Goal: Task Accomplishment & Management: Use online tool/utility

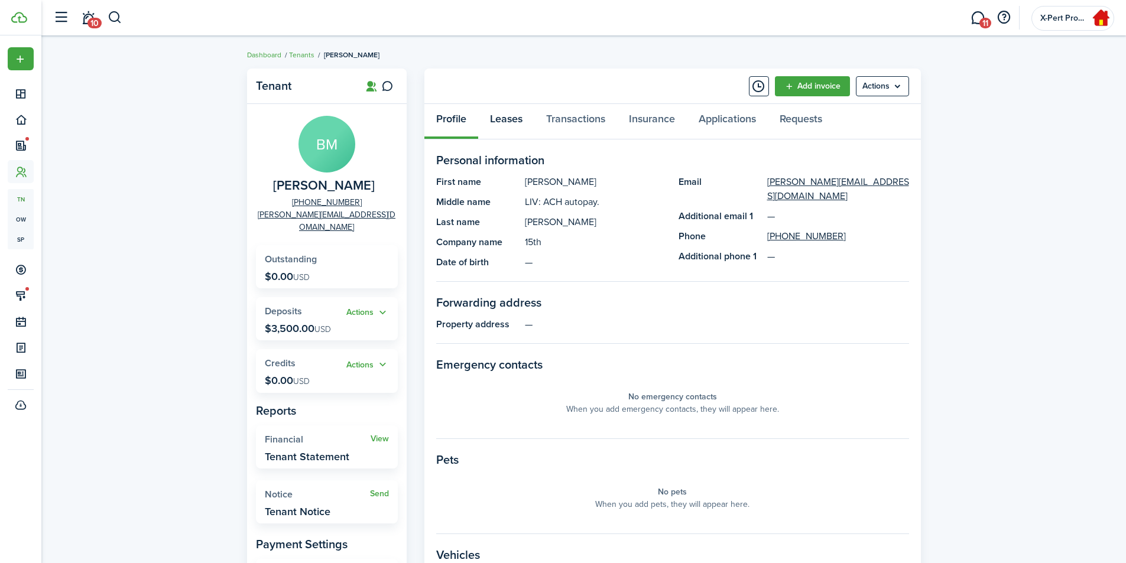
click at [516, 120] on link "Leases" at bounding box center [506, 121] width 56 height 35
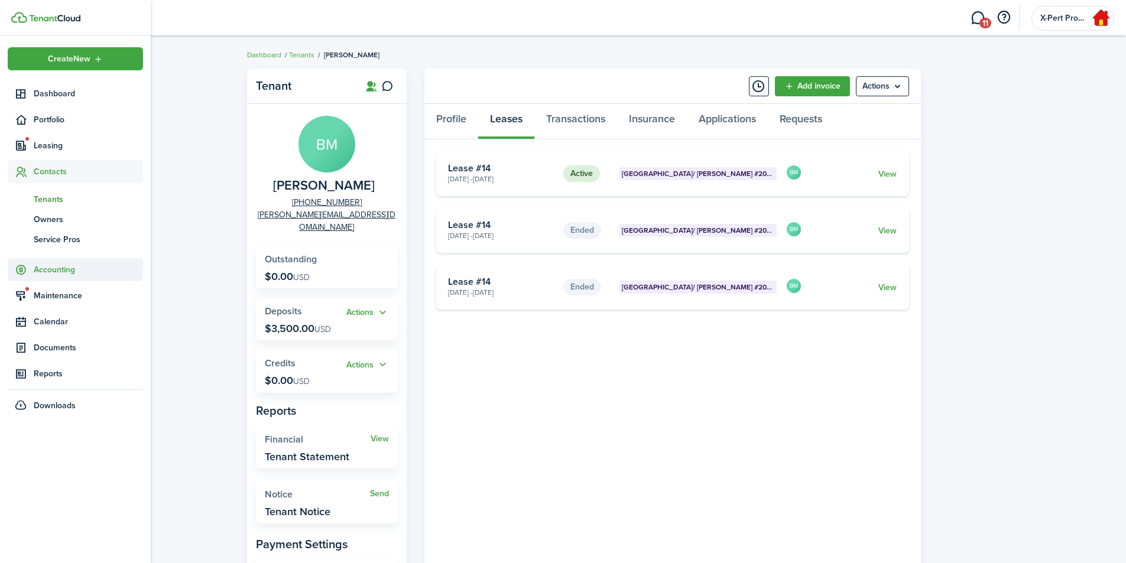
click at [54, 275] on span "Accounting" at bounding box center [88, 270] width 109 height 12
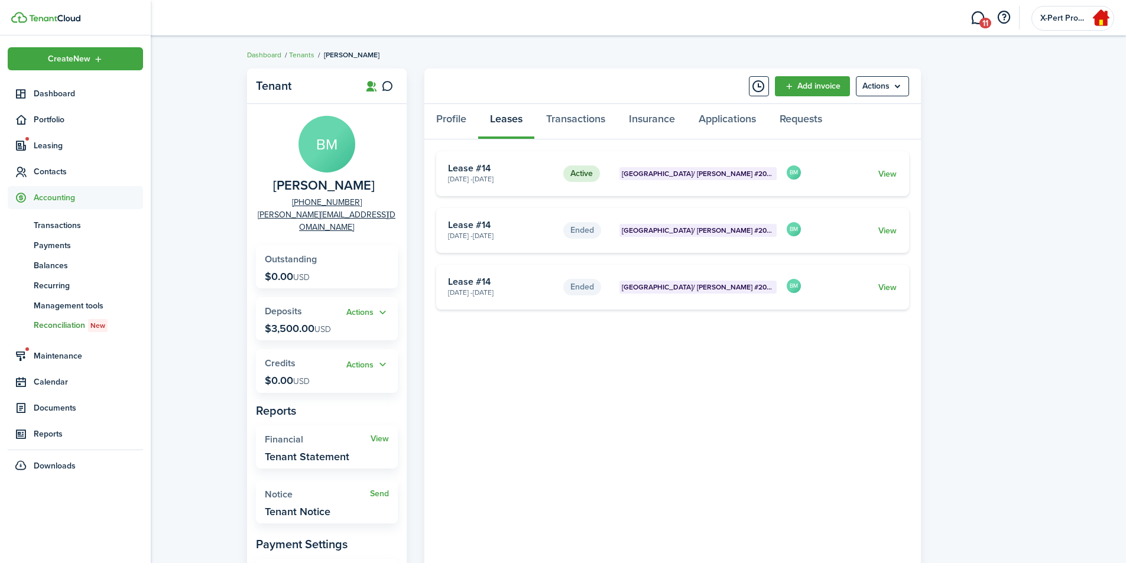
click at [51, 327] on span "Reconciliation New" at bounding box center [88, 325] width 109 height 13
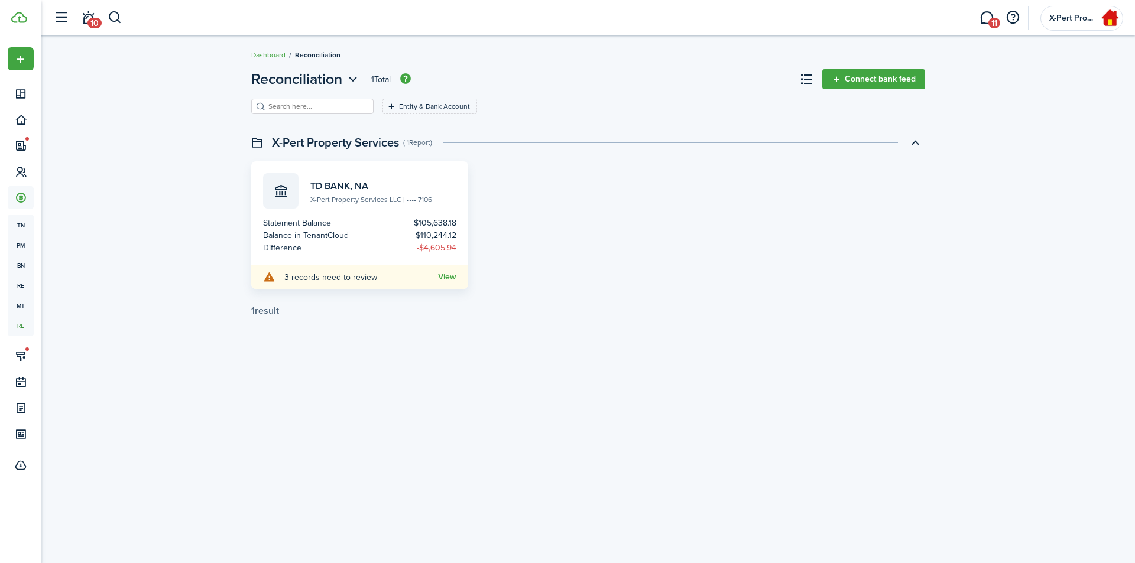
click at [447, 271] on div "3 records need to review View" at bounding box center [359, 277] width 217 height 24
click at [447, 272] on link "View" at bounding box center [447, 276] width 18 height 9
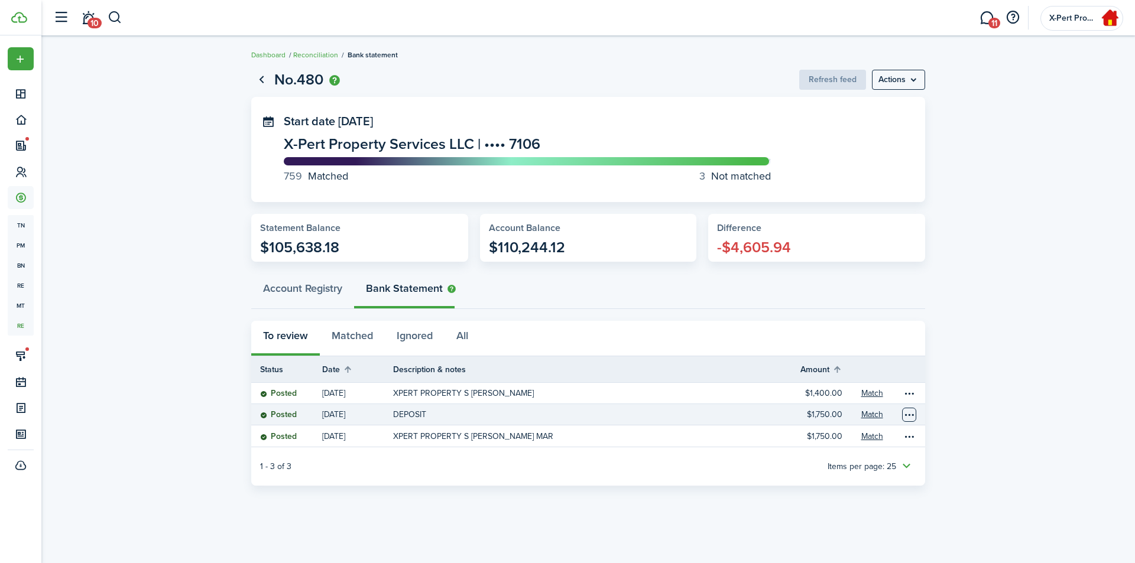
click at [908, 415] on table-menu-btn-icon "Open menu" at bounding box center [909, 415] width 14 height 14
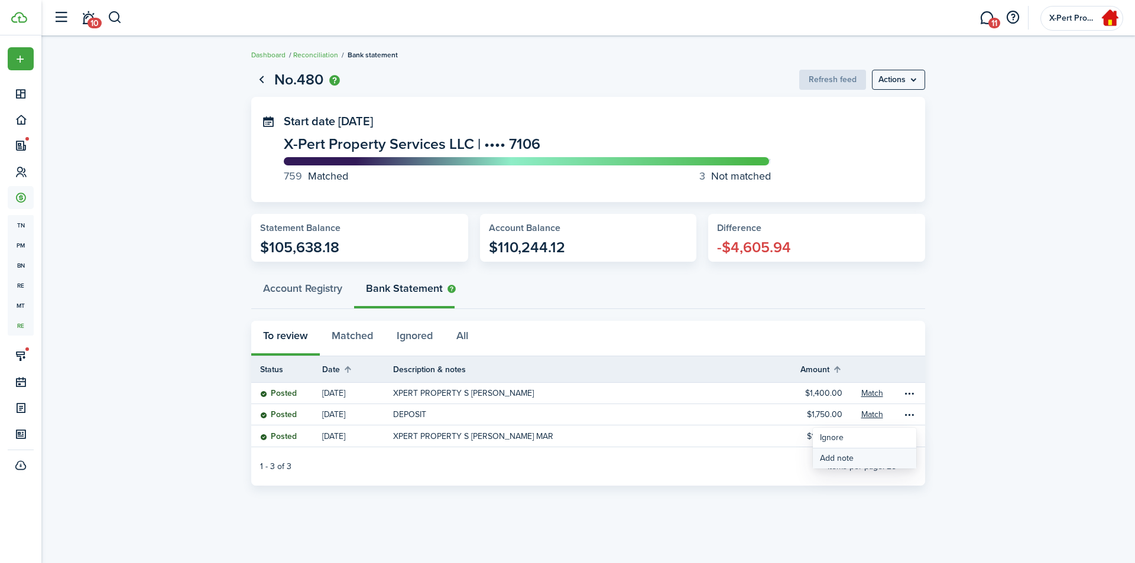
click at [846, 457] on button "Add note" at bounding box center [864, 459] width 103 height 20
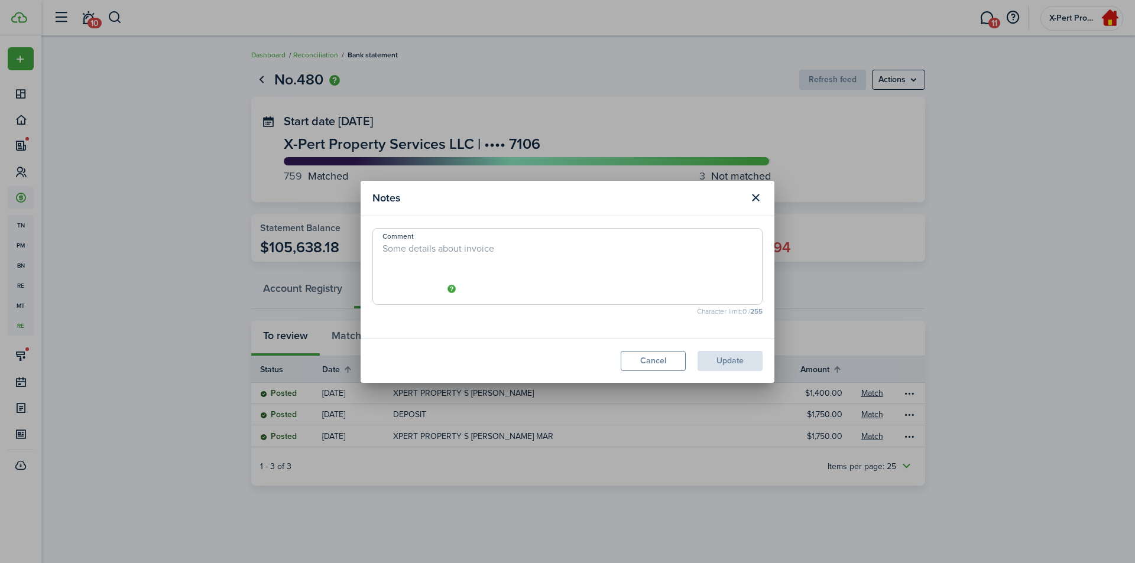
click at [457, 251] on textarea "Comment" at bounding box center [567, 270] width 389 height 57
type textarea "A"
type textarea "First month rent deposit for [PERSON_NAME] replacing [PERSON_NAME] @ V.R. #202."
click at [739, 360] on button "Update" at bounding box center [729, 361] width 65 height 20
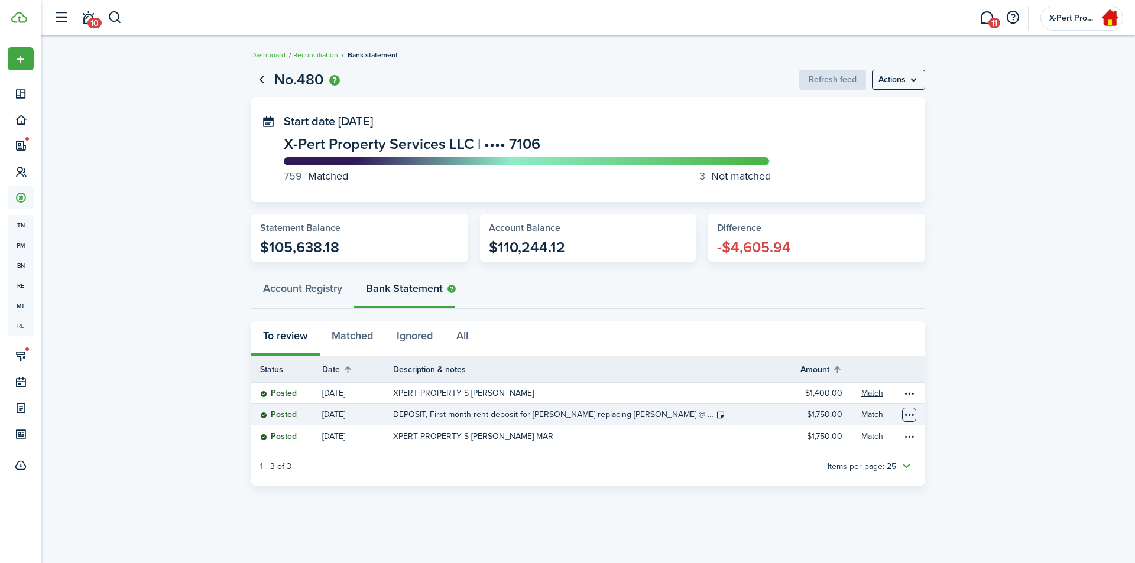
click at [909, 414] on table-menu-btn-icon "Open menu" at bounding box center [909, 415] width 14 height 14
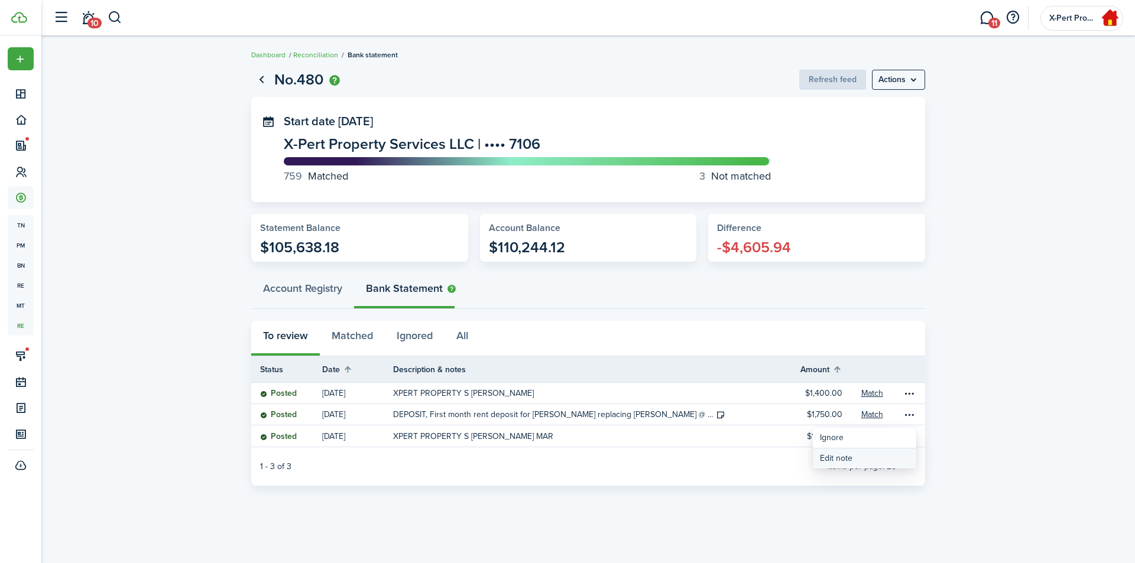
click at [831, 457] on button "Edit note" at bounding box center [864, 459] width 103 height 20
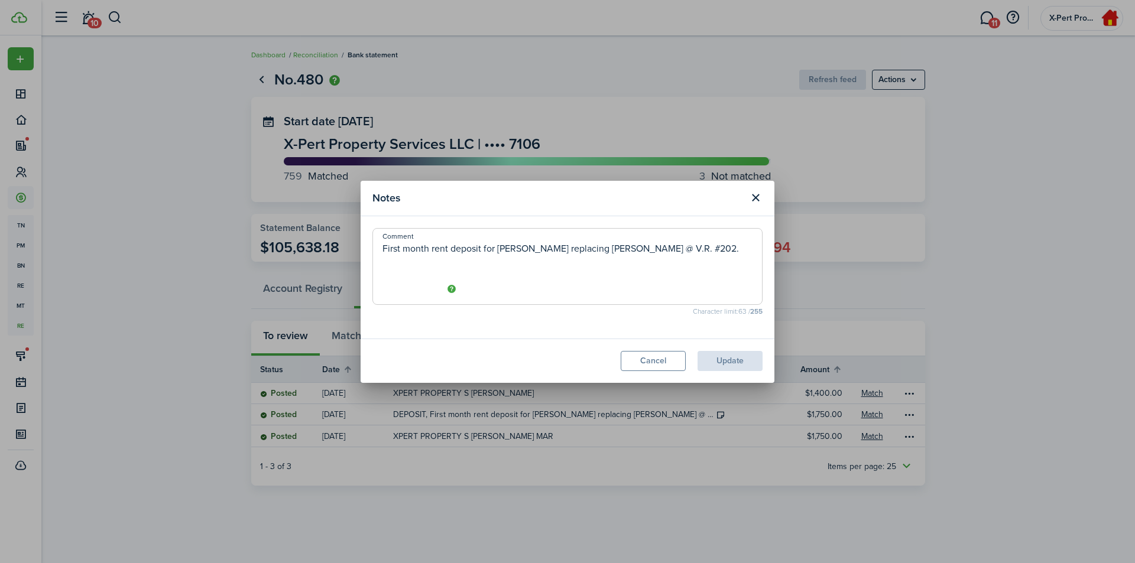
click at [384, 253] on textarea "First month rent deposit for [PERSON_NAME] replacing [PERSON_NAME] @ V.R. #202." at bounding box center [567, 270] width 389 height 57
type textarea "(First month rent deposit for [PERSON_NAME] replacing [PERSON_NAME] @ V.R. #202…"
click at [724, 362] on button "Update" at bounding box center [729, 361] width 65 height 20
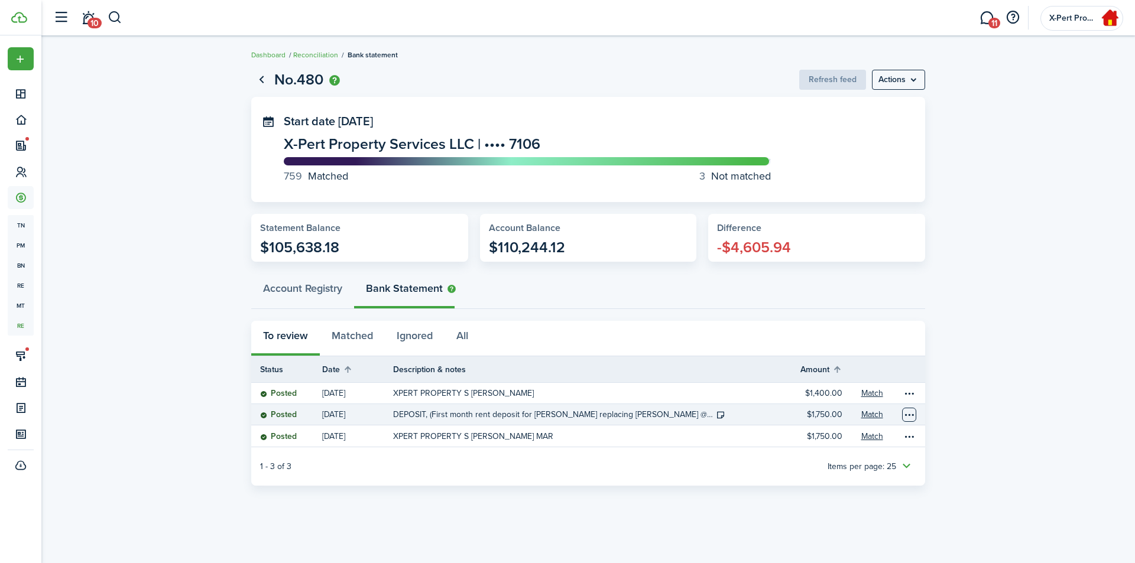
click at [912, 411] on table-menu-btn-icon "Open menu" at bounding box center [909, 415] width 14 height 14
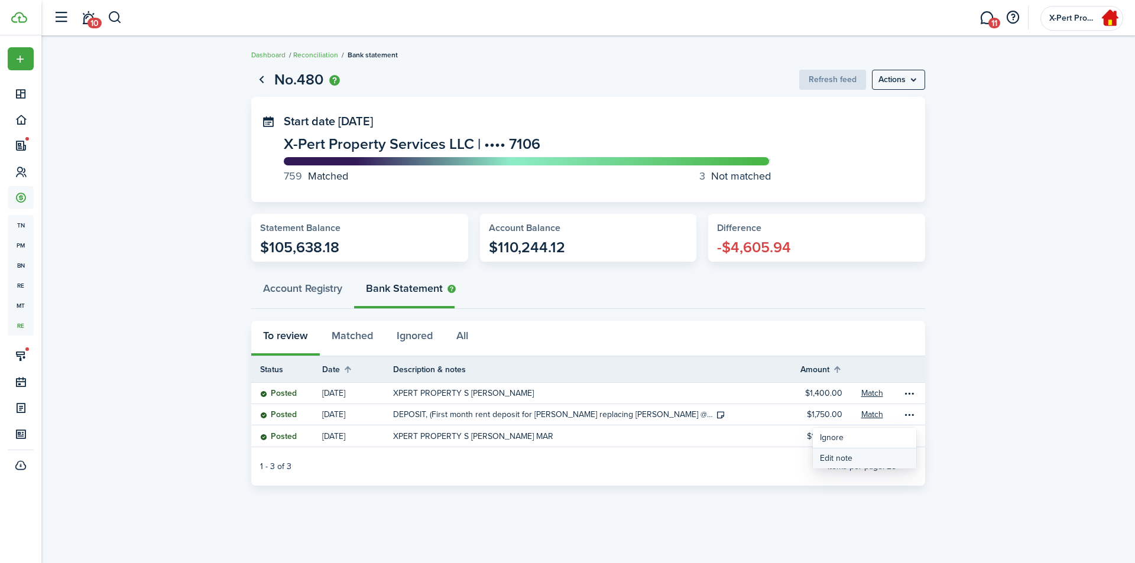
click at [832, 457] on button "Edit note" at bounding box center [864, 459] width 103 height 20
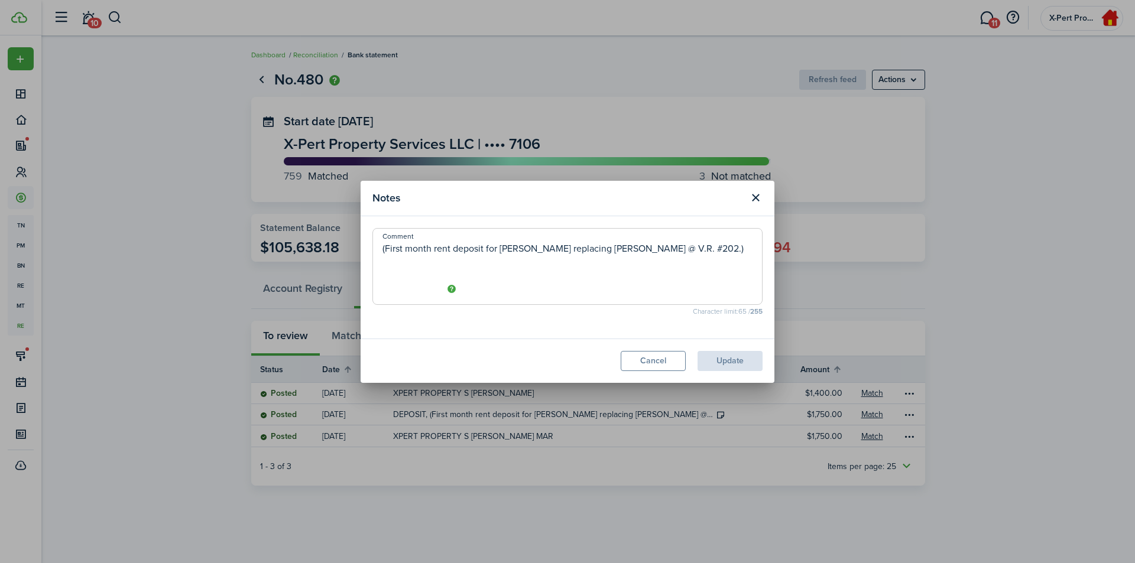
click at [616, 252] on textarea "(First month rent deposit for [PERSON_NAME] replacing [PERSON_NAME] @ V.R. #202…" at bounding box center [567, 270] width 389 height 57
type textarea "(First month rent deposit for [PERSON_NAME] replacing [PERSON_NAME] @ V.P. #202…"
click at [713, 362] on button "Update" at bounding box center [729, 361] width 65 height 20
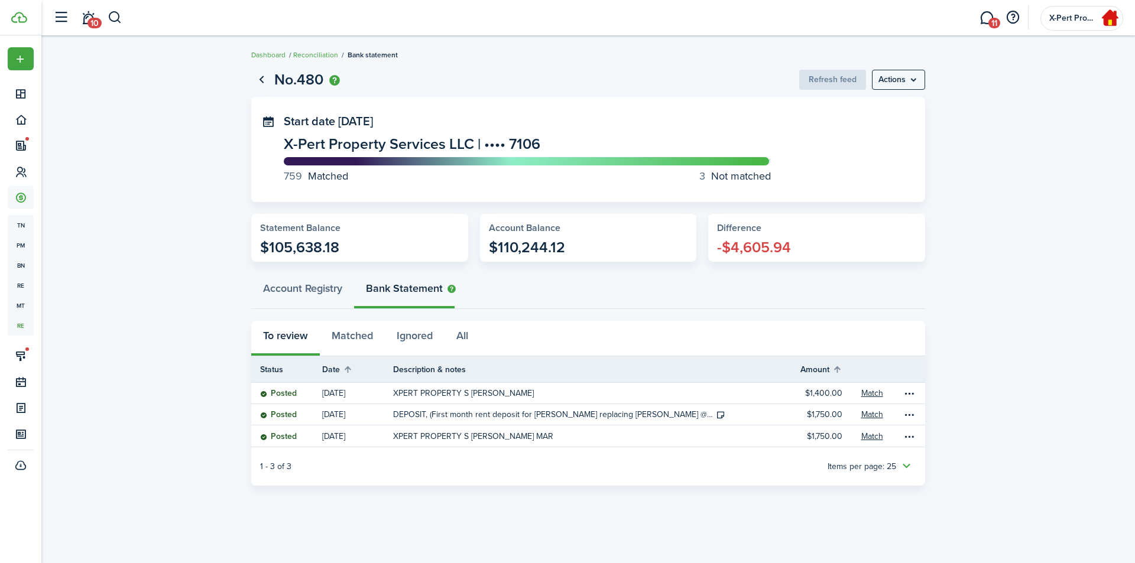
click at [954, 344] on reconciliation-report "No.480 Refresh feed Actions Start date [DATE] X-Pert Property Services LLC | ••…" at bounding box center [587, 279] width 1093 height 432
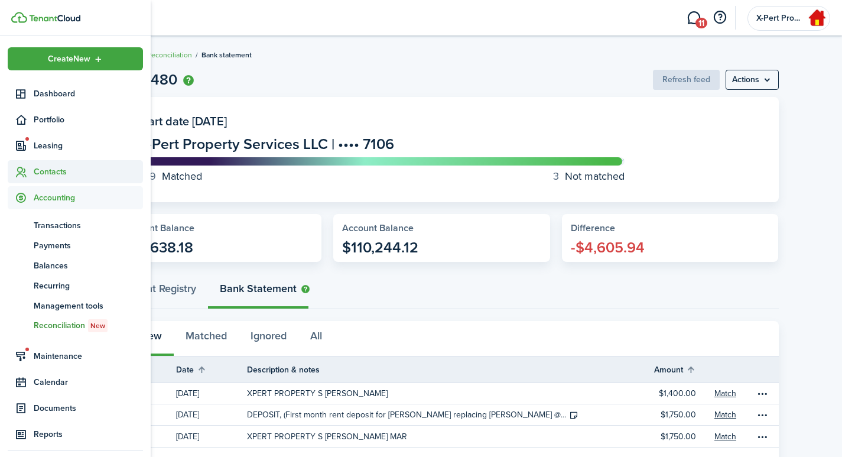
click at [48, 170] on span "Contacts" at bounding box center [88, 171] width 109 height 12
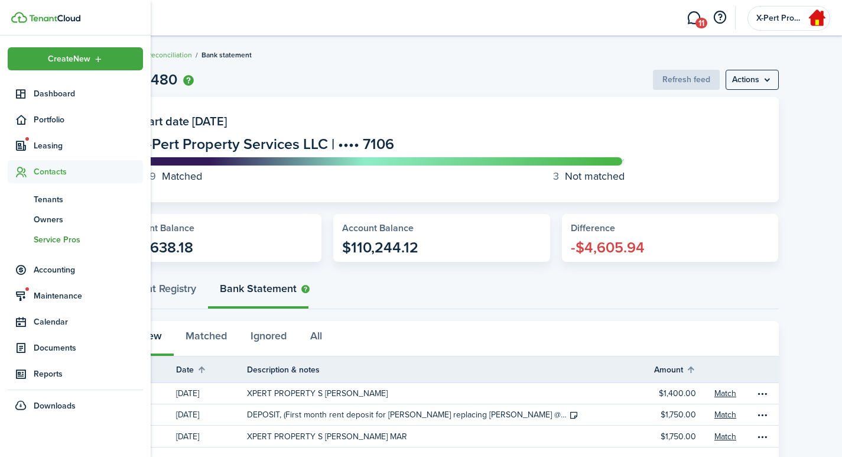
click at [46, 236] on span "Service Pros" at bounding box center [88, 239] width 109 height 12
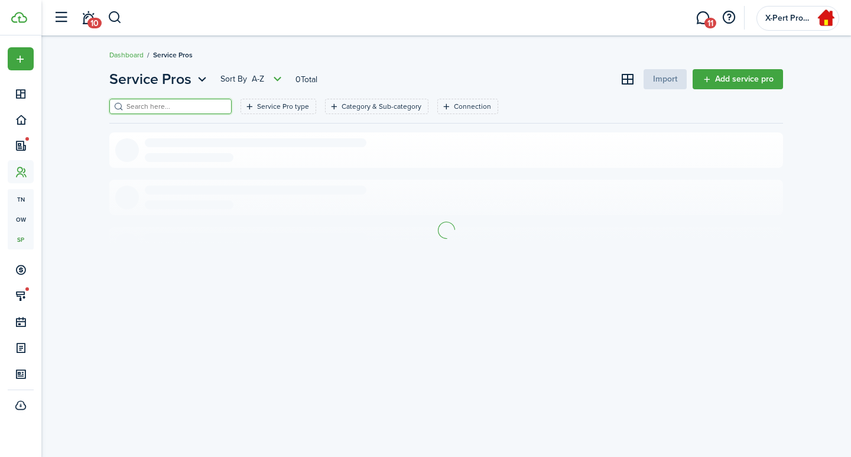
click at [173, 104] on input "search" at bounding box center [176, 106] width 104 height 11
type input "o"
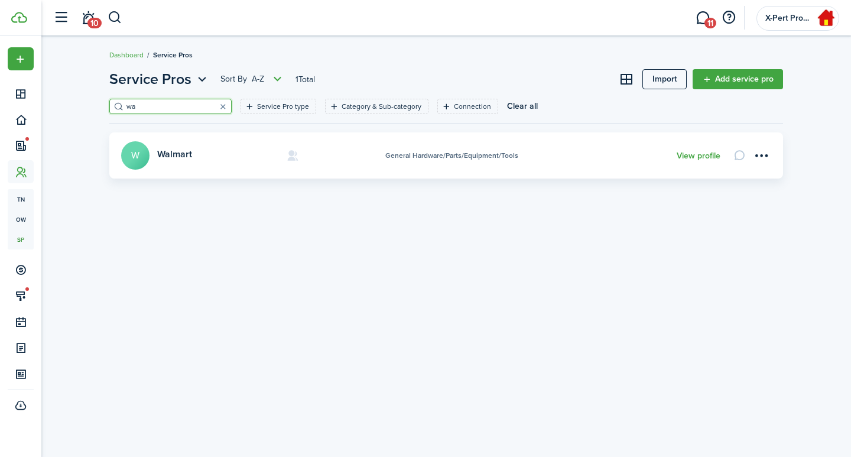
type input "w"
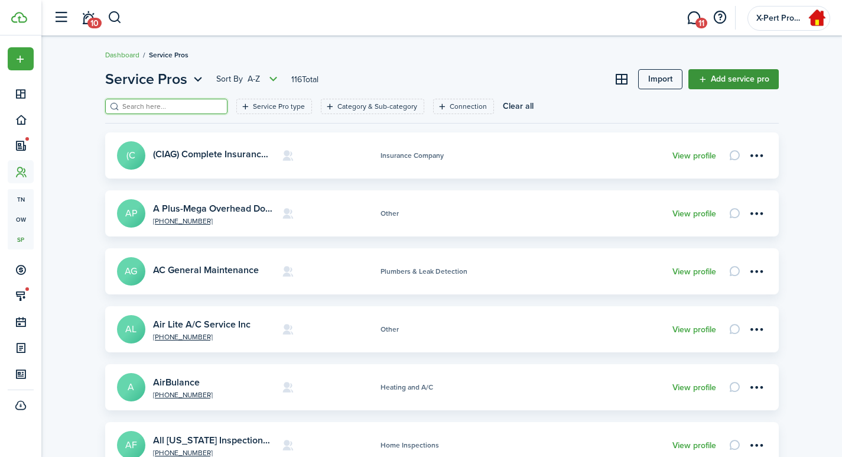
click at [742, 74] on link "Add service pro" at bounding box center [733, 79] width 90 height 20
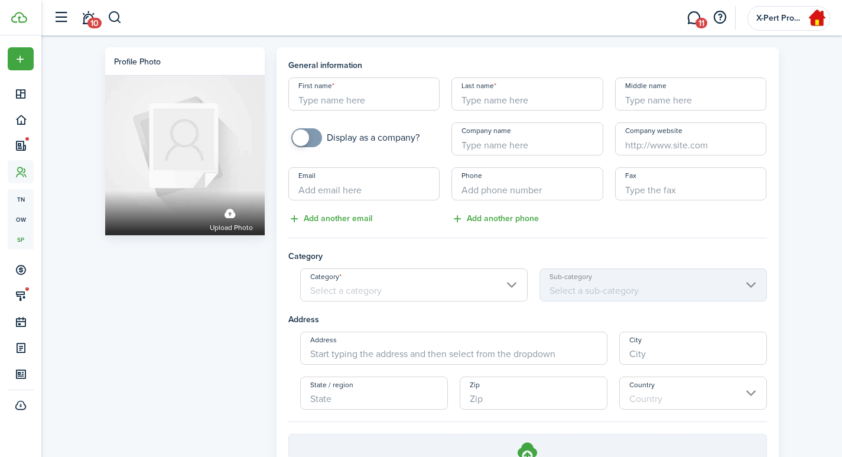
checkbox input "true"
click at [306, 137] on span at bounding box center [301, 137] width 17 height 17
click at [468, 142] on input "Company name" at bounding box center [527, 138] width 152 height 33
click at [406, 295] on input "Category" at bounding box center [414, 284] width 228 height 33
type input "Office Depot"
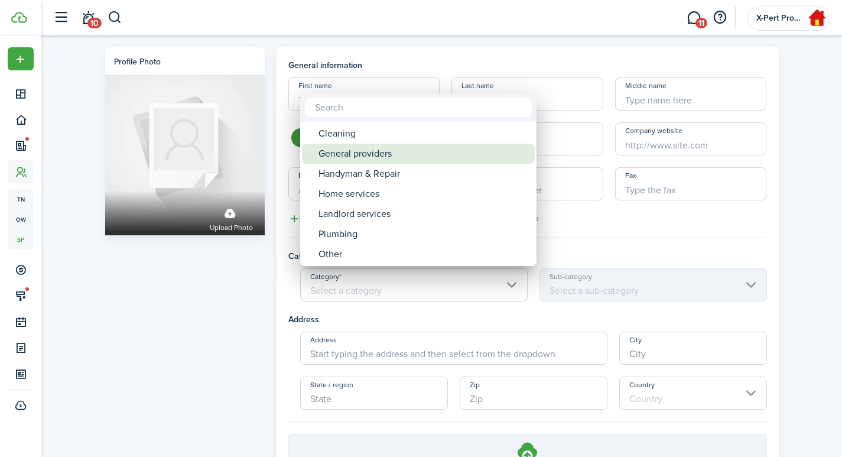
click at [365, 151] on div "General providers" at bounding box center [423, 154] width 209 height 20
type input "General providers"
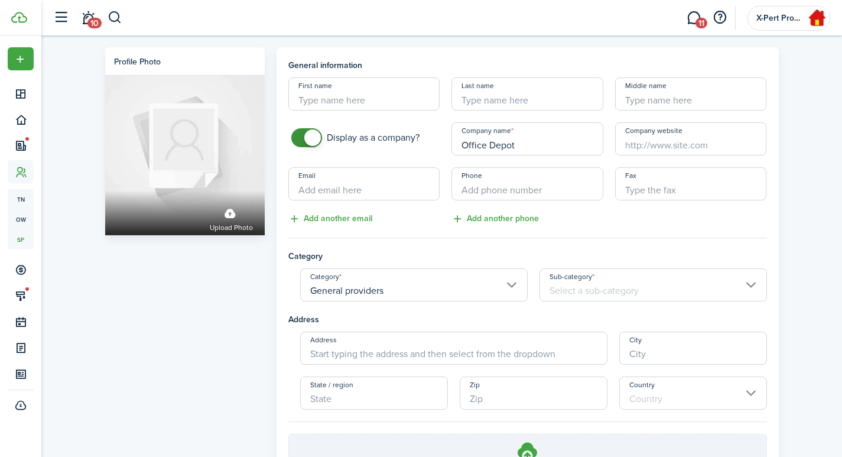
click at [573, 285] on input "Sub-category" at bounding box center [654, 284] width 228 height 33
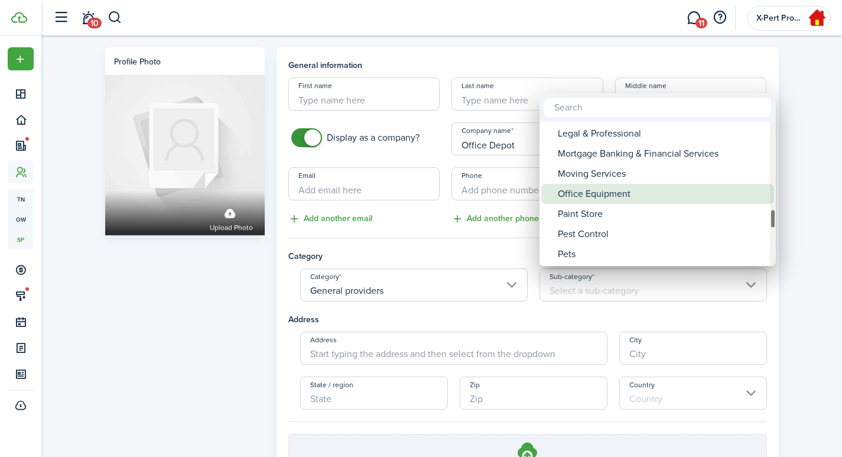
click at [627, 193] on div "Office Equipment" at bounding box center [662, 194] width 209 height 20
type input "Office Equipment"
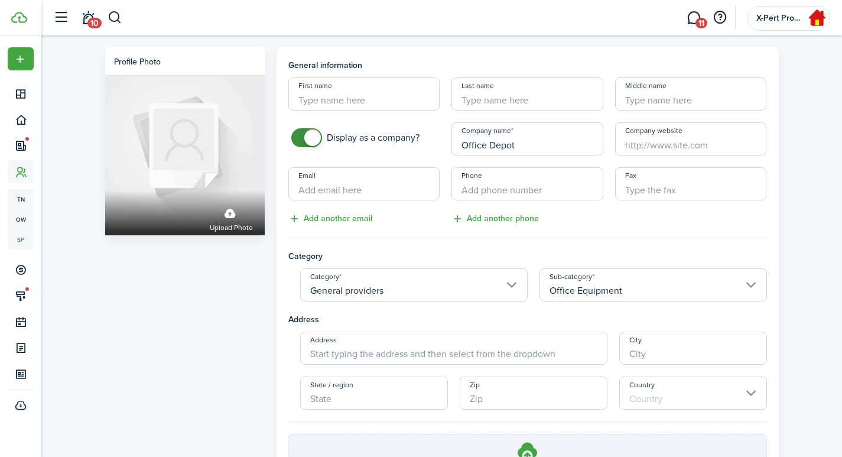
click at [463, 285] on input "General providers" at bounding box center [414, 284] width 228 height 33
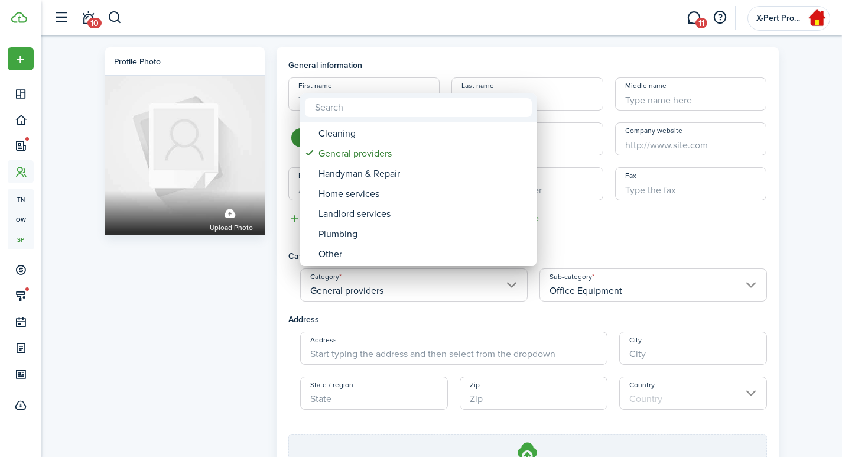
click at [463, 285] on div at bounding box center [420, 228] width 1031 height 646
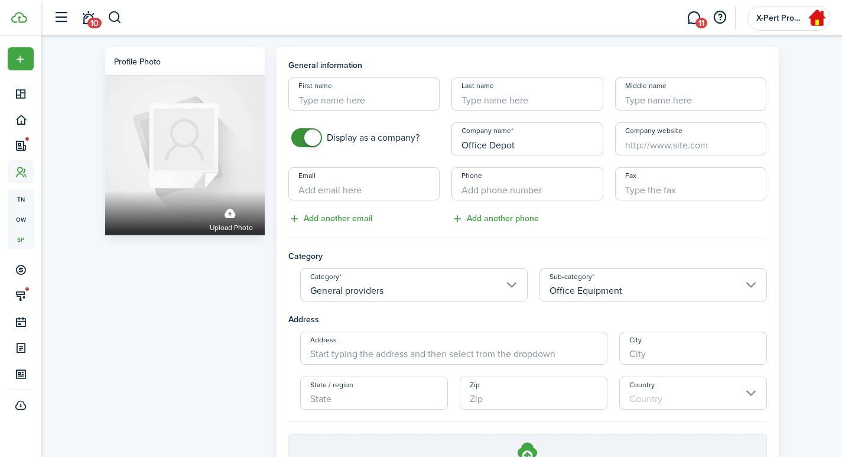
click at [621, 239] on professional-form "General information First name Last name Middle name Display as a company? Comp…" at bounding box center [527, 276] width 479 height 434
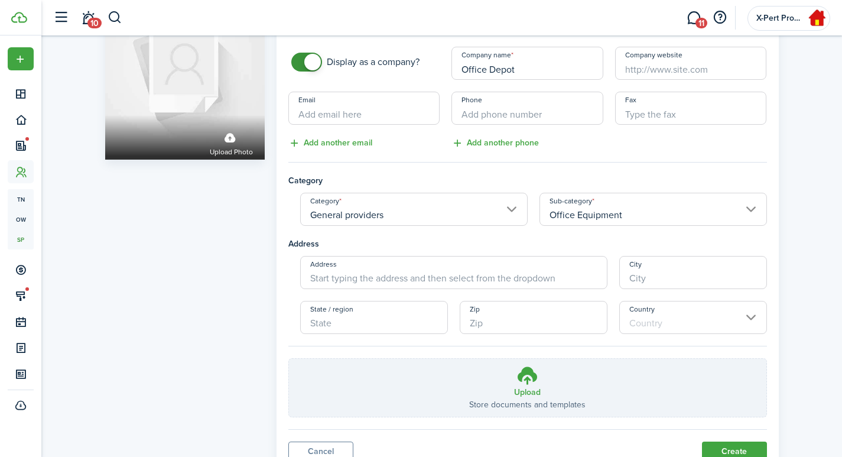
scroll to position [125, 0]
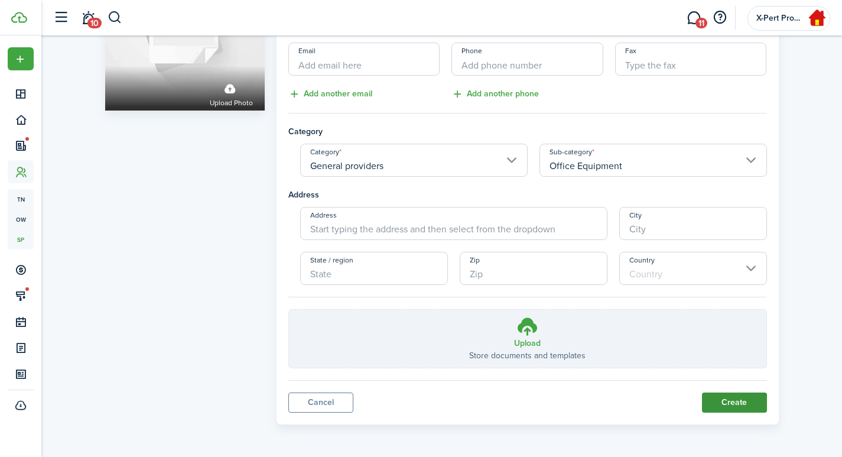
click at [731, 405] on button "Create" at bounding box center [734, 402] width 65 height 20
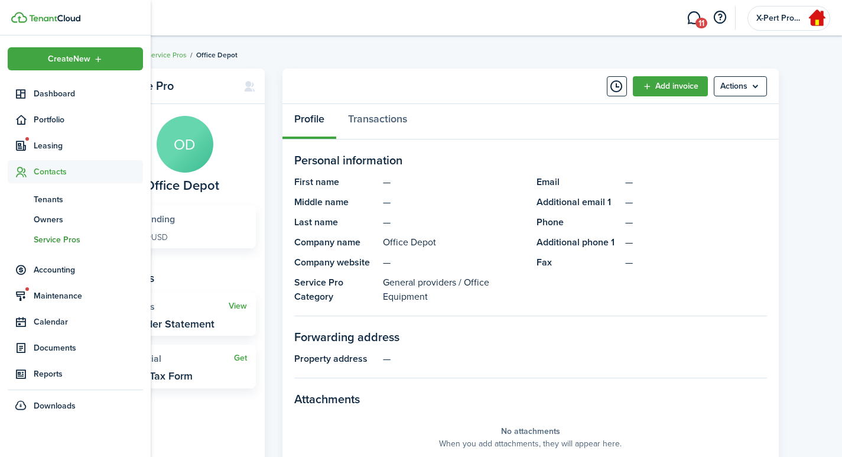
click at [41, 242] on span "Service Pros" at bounding box center [88, 239] width 109 height 12
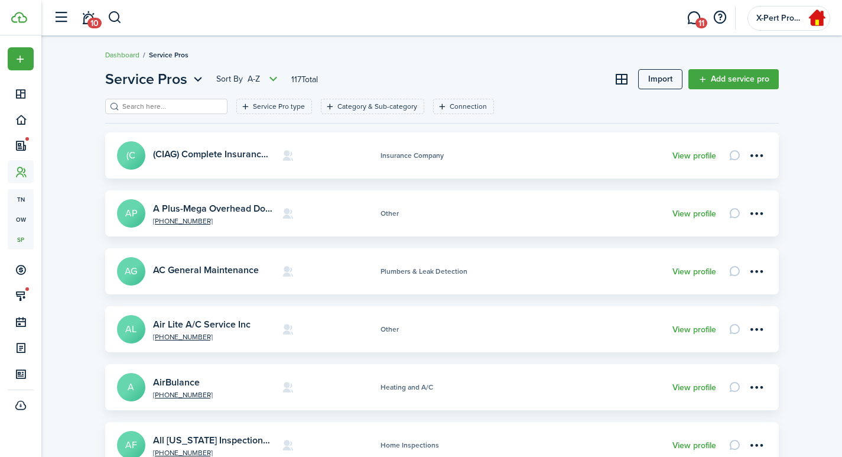
click at [173, 108] on input "search" at bounding box center [171, 106] width 104 height 11
type input "x-pert"
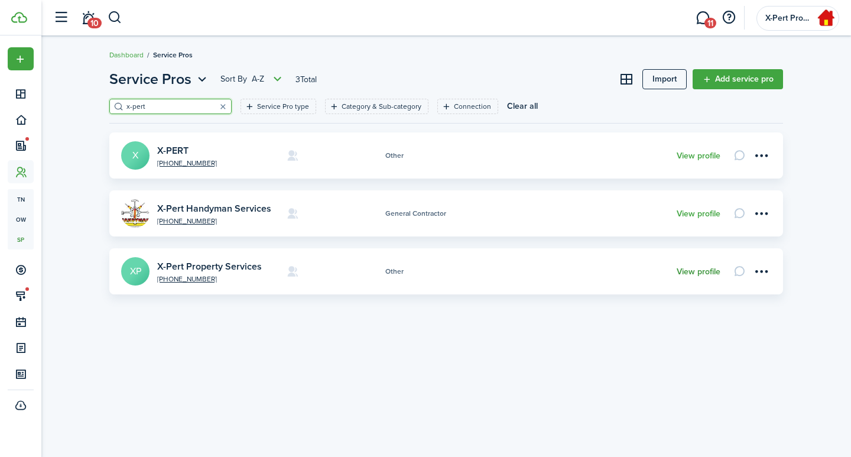
click at [686, 274] on link "View profile" at bounding box center [699, 271] width 44 height 9
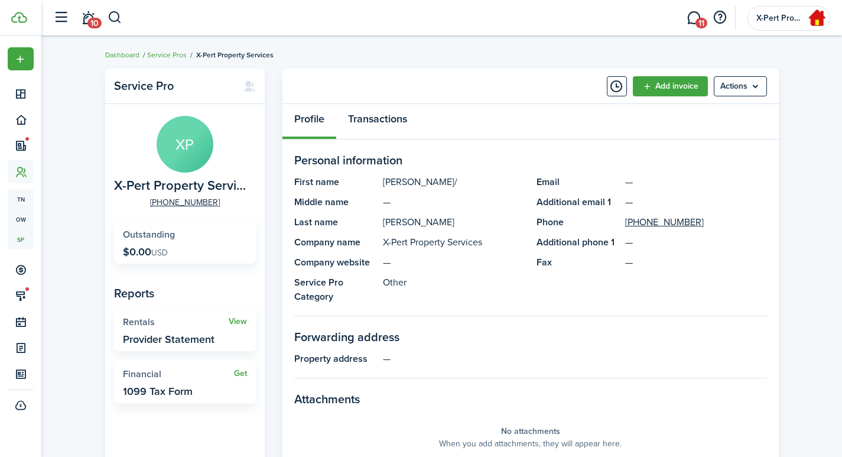
click at [373, 120] on link "Transactions" at bounding box center [377, 121] width 83 height 35
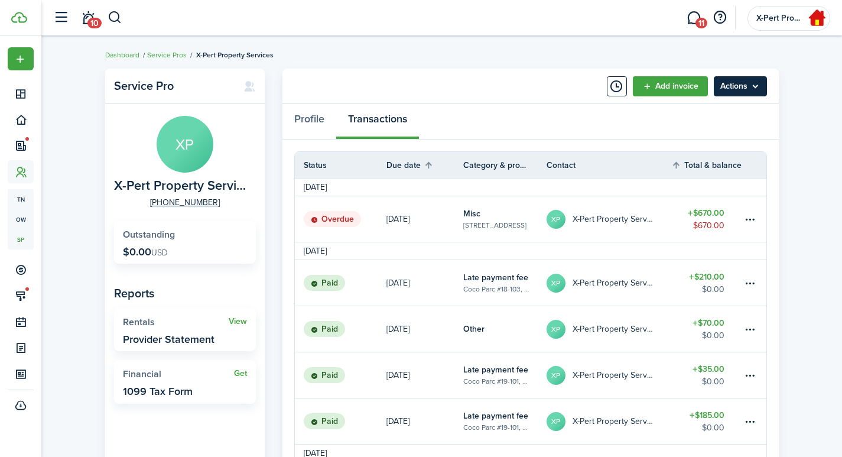
click at [740, 91] on menu-btn "Actions" at bounding box center [740, 86] width 53 height 20
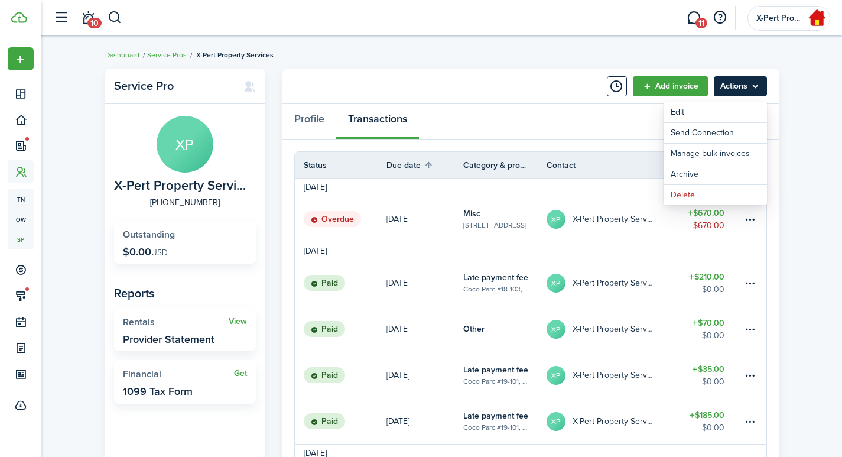
click at [740, 91] on menu-btn "Actions" at bounding box center [740, 86] width 53 height 20
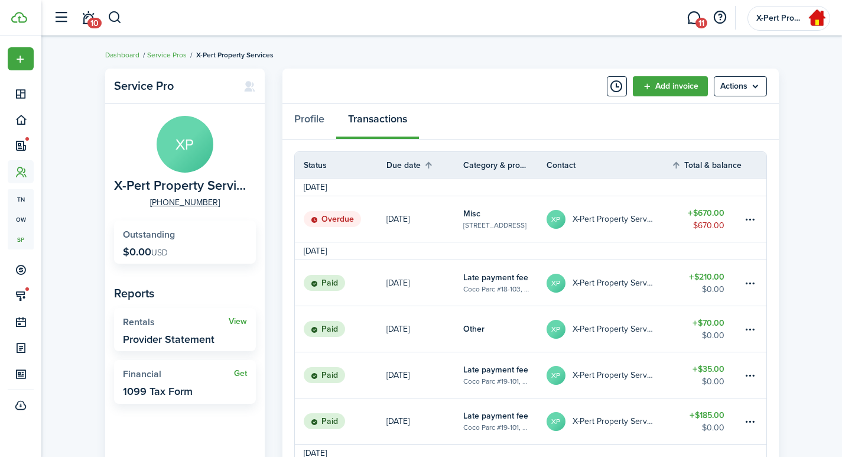
click at [594, 220] on table-profile-info-text "X-Pert Property Services" at bounding box center [614, 219] width 82 height 9
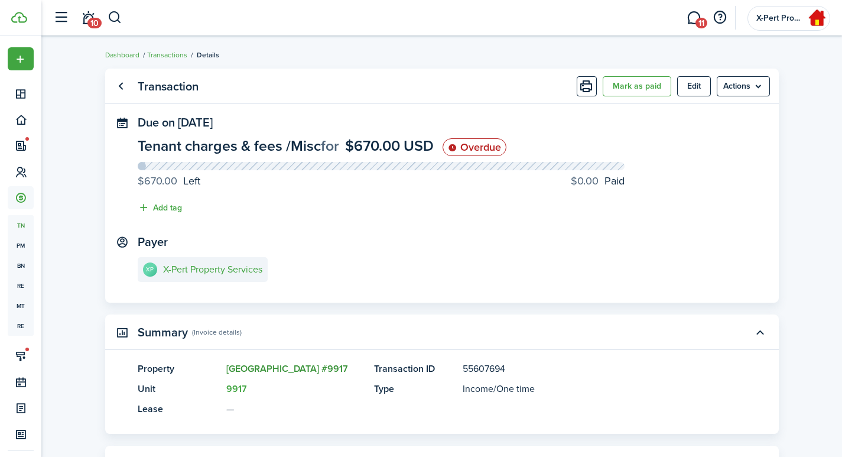
click at [298, 367] on link "[GEOGRAPHIC_DATA] #9917" at bounding box center [287, 369] width 122 height 14
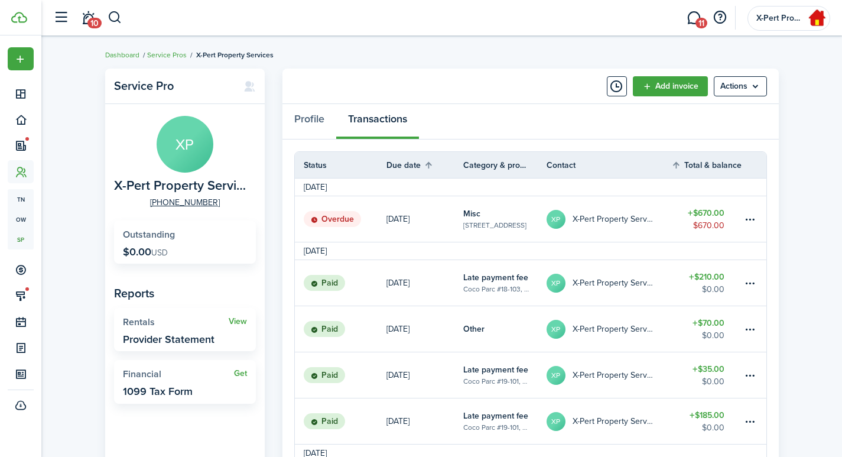
click at [499, 230] on link "Misc [STREET_ADDRESS]" at bounding box center [504, 219] width 83 height 46
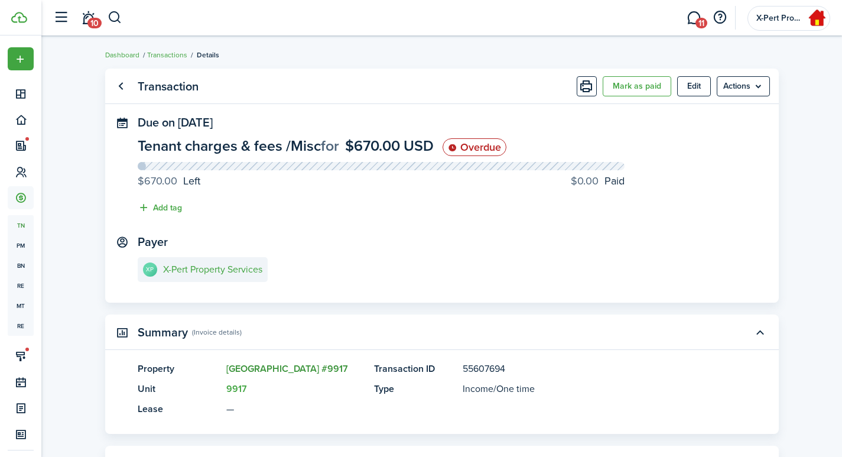
click at [313, 372] on link "[GEOGRAPHIC_DATA] #9917" at bounding box center [287, 369] width 122 height 14
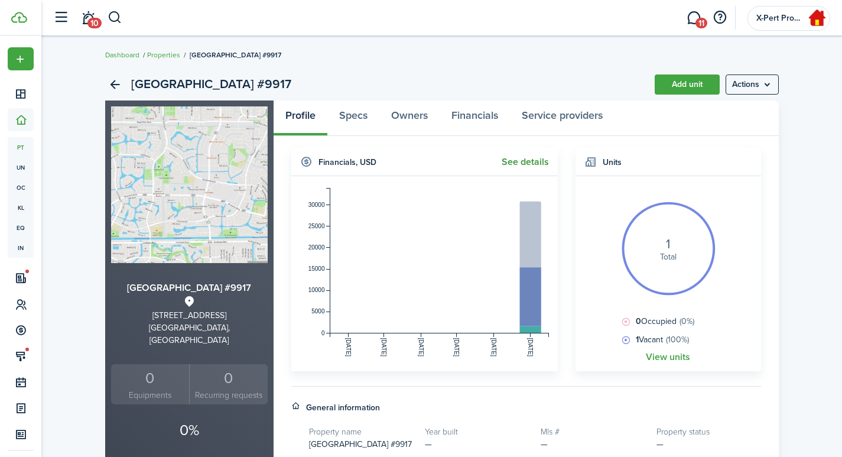
click at [537, 158] on link "See details" at bounding box center [525, 162] width 47 height 11
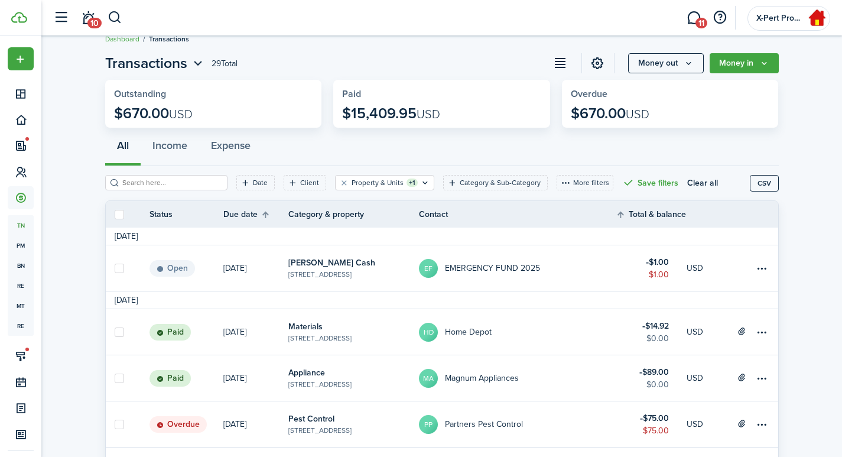
scroll to position [197, 0]
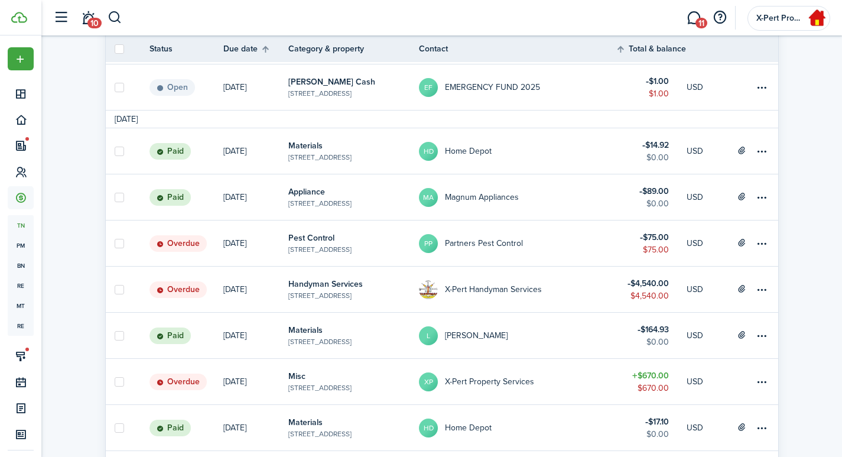
click at [456, 378] on table-profile-info-text "X-Pert Property Services" at bounding box center [489, 381] width 89 height 9
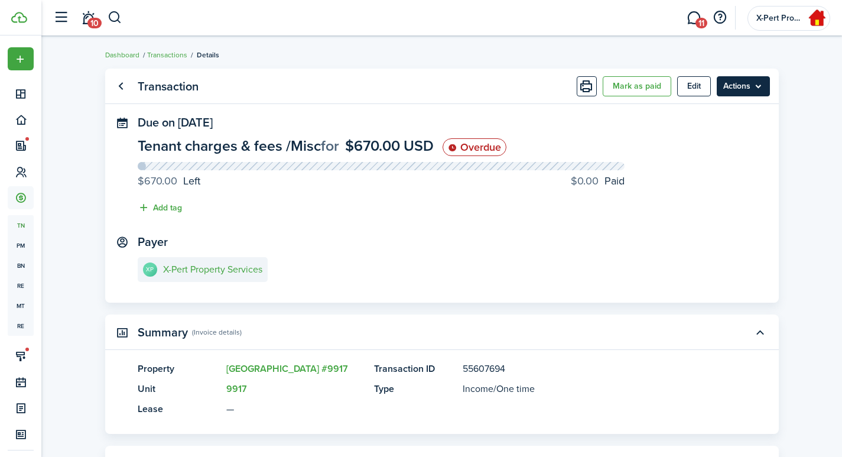
click at [728, 88] on menu-btn "Actions" at bounding box center [743, 86] width 53 height 20
click at [606, 234] on panel-main-body "Due on [DATE] Tenant charges & fees / Misc for $670.00 USD Overdue $670.00 Left…" at bounding box center [442, 209] width 674 height 187
click at [698, 93] on button "Edit" at bounding box center [694, 86] width 34 height 20
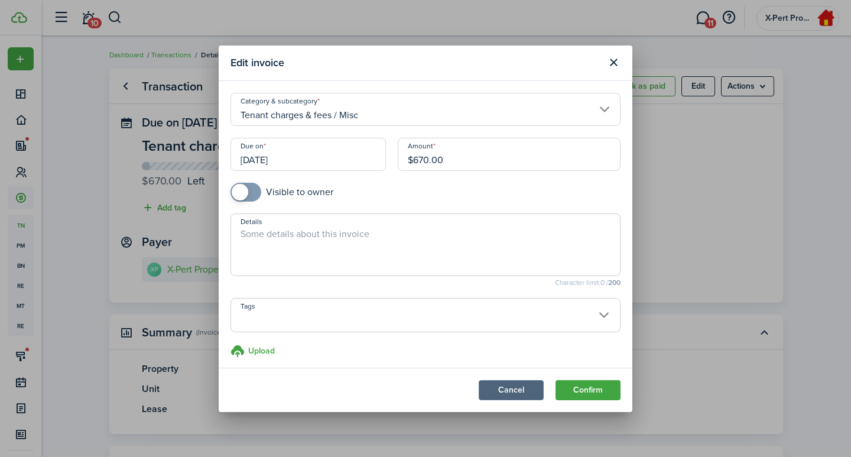
click at [498, 392] on button "Cancel" at bounding box center [511, 390] width 65 height 20
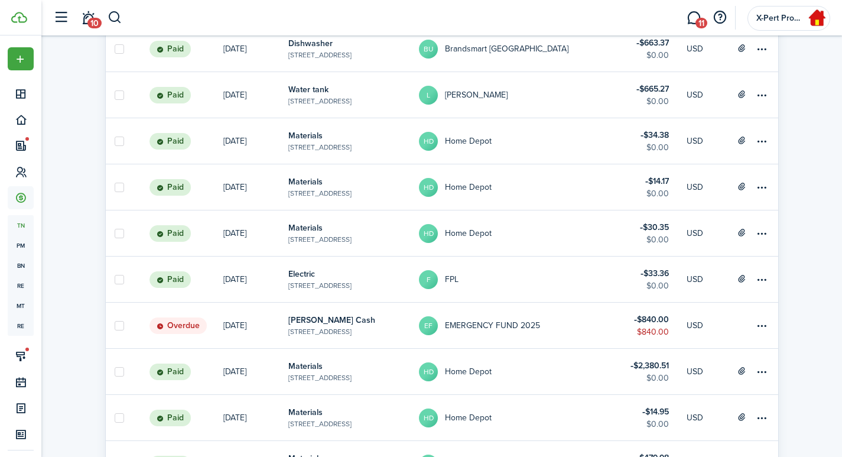
scroll to position [1198, 0]
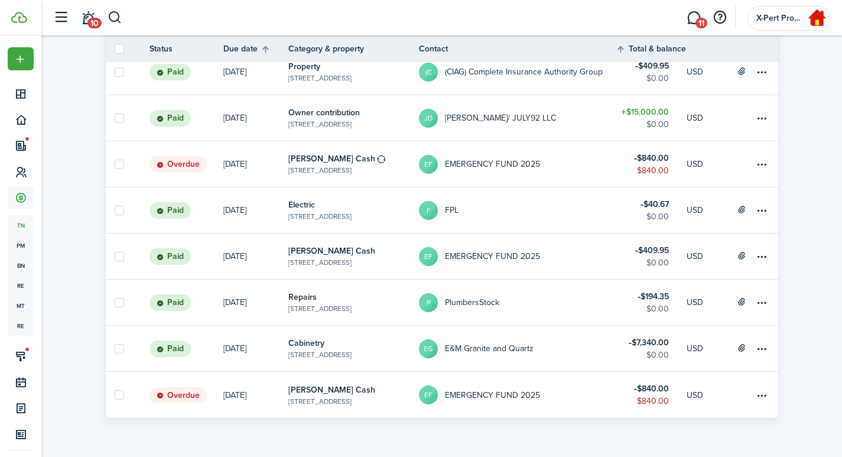
click at [352, 356] on table-subtitle "[STREET_ADDRESS]" at bounding box center [319, 354] width 63 height 11
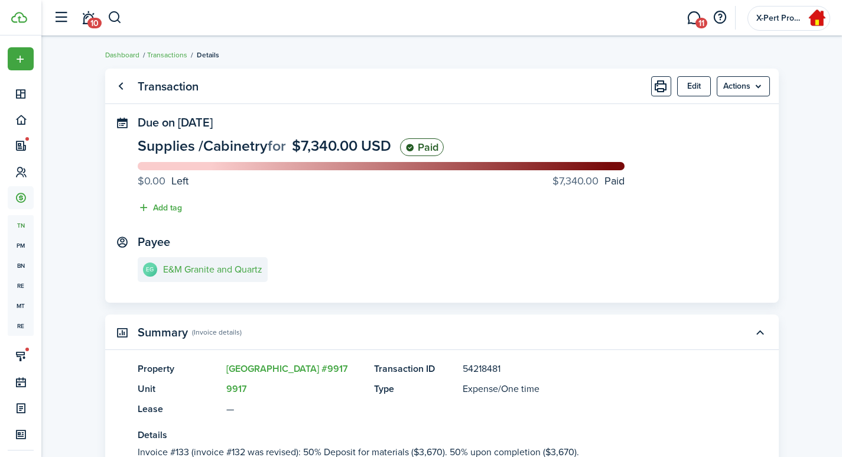
scroll to position [325, 0]
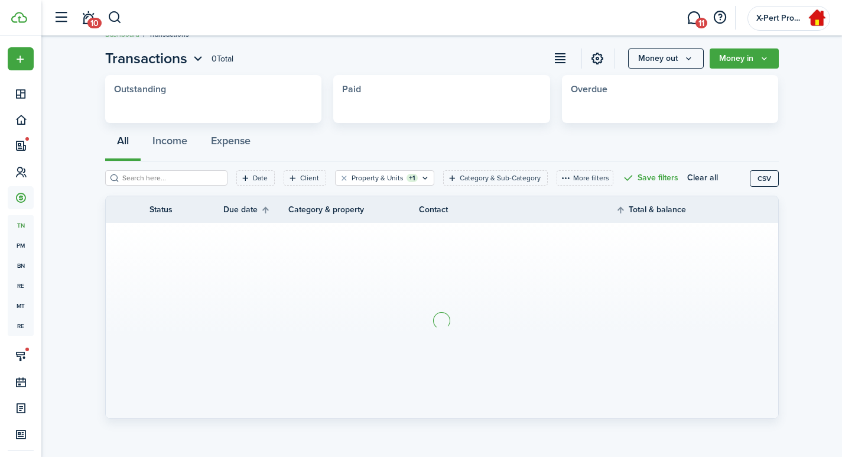
scroll to position [21, 0]
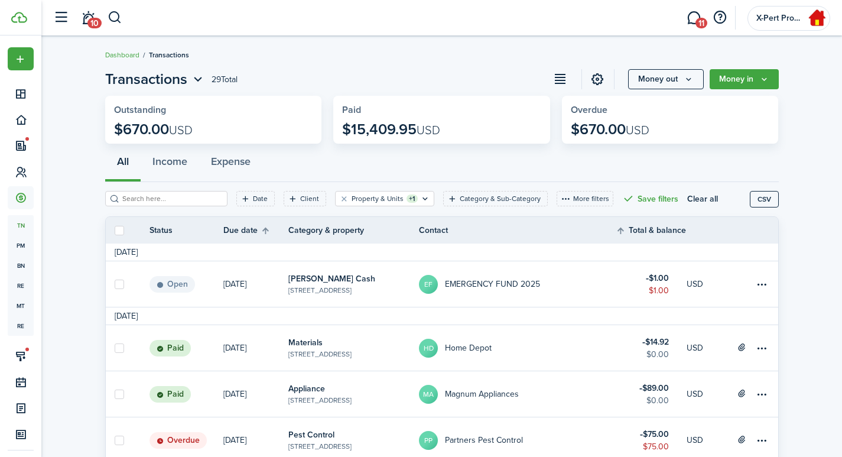
drag, startPoint x: 438, startPoint y: 259, endPoint x: 443, endPoint y: 254, distance: 6.7
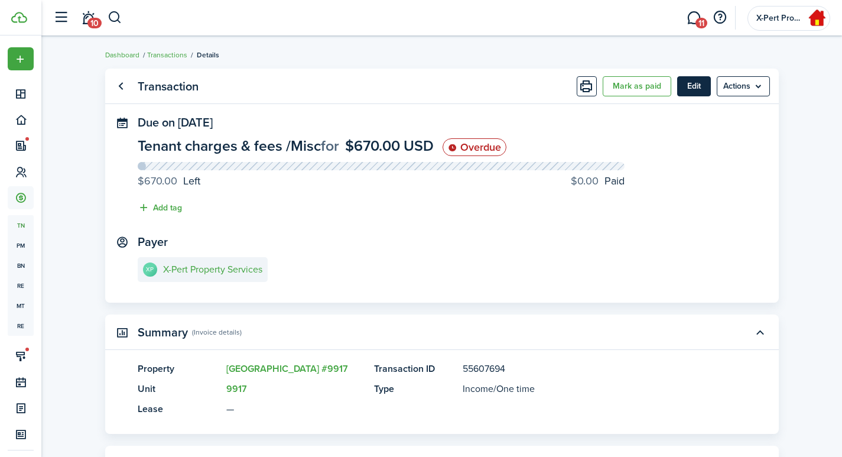
click at [691, 90] on button "Edit" at bounding box center [694, 86] width 34 height 20
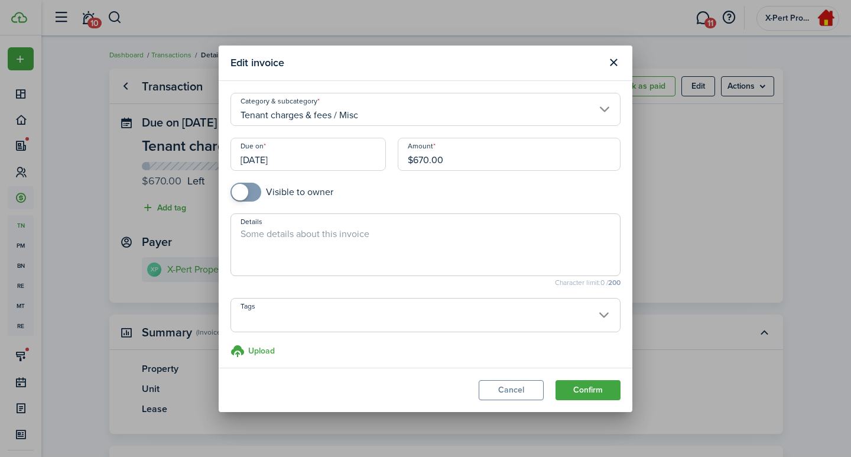
click at [334, 241] on textarea "Details" at bounding box center [425, 248] width 389 height 43
type textarea "E&M Cabinets."
click at [585, 384] on button "Confirm" at bounding box center [587, 390] width 65 height 20
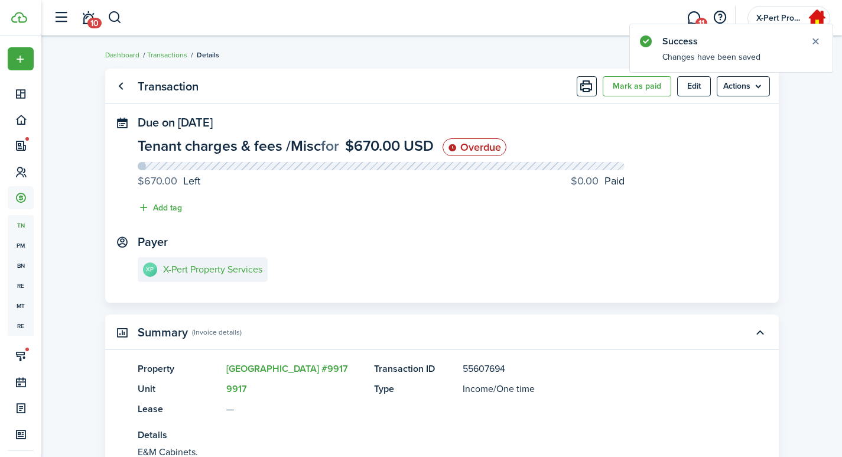
drag, startPoint x: 302, startPoint y: 310, endPoint x: 310, endPoint y: 303, distance: 10.5
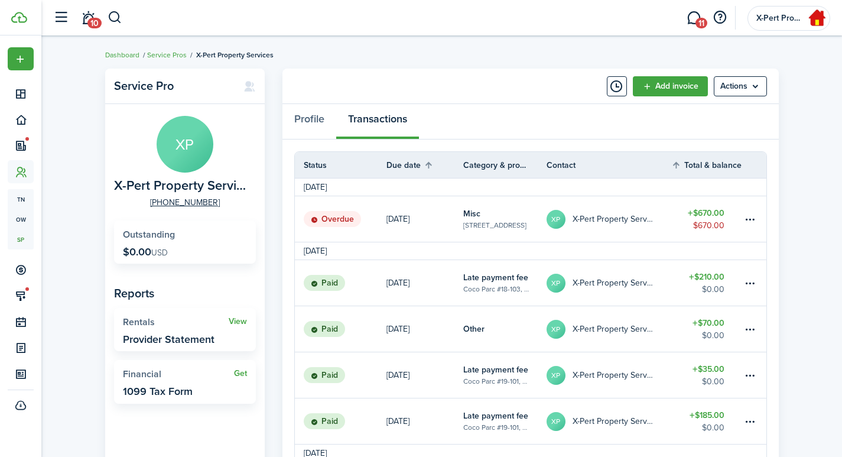
click at [474, 223] on table-subtitle "[STREET_ADDRESS]" at bounding box center [494, 225] width 63 height 11
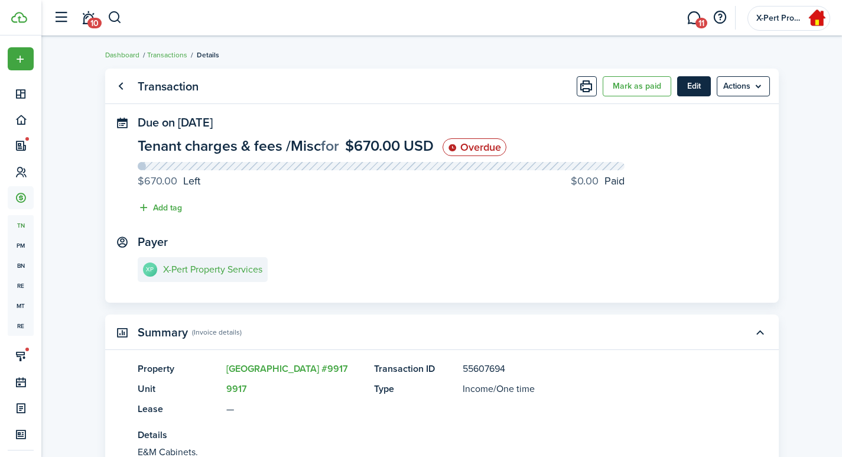
click at [694, 88] on button "Edit" at bounding box center [694, 86] width 34 height 20
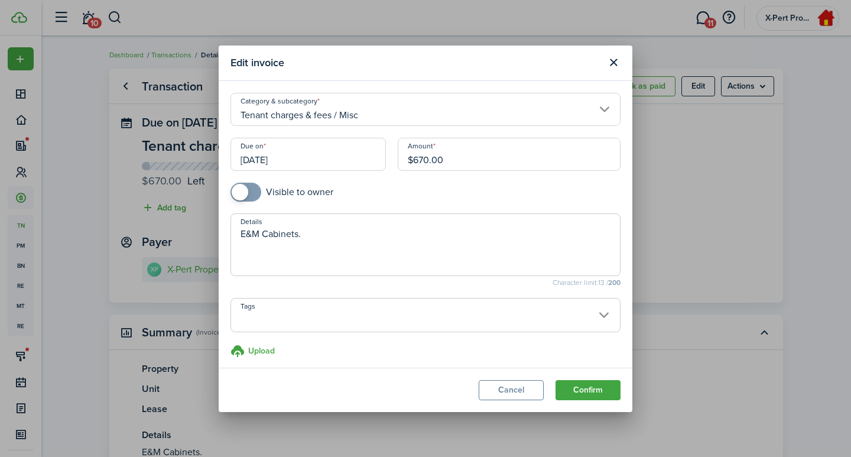
drag, startPoint x: 465, startPoint y: 159, endPoint x: 319, endPoint y: 161, distance: 146.6
click at [319, 161] on div "Due on [DATE] Amount $670.00 Visible to owner" at bounding box center [426, 176] width 402 height 76
type input "$376.99"
click at [261, 348] on h3 "Upload" at bounding box center [261, 351] width 27 height 12
click at [230, 344] on input "Upload store documents and templates Choose file" at bounding box center [230, 344] width 0 height 0
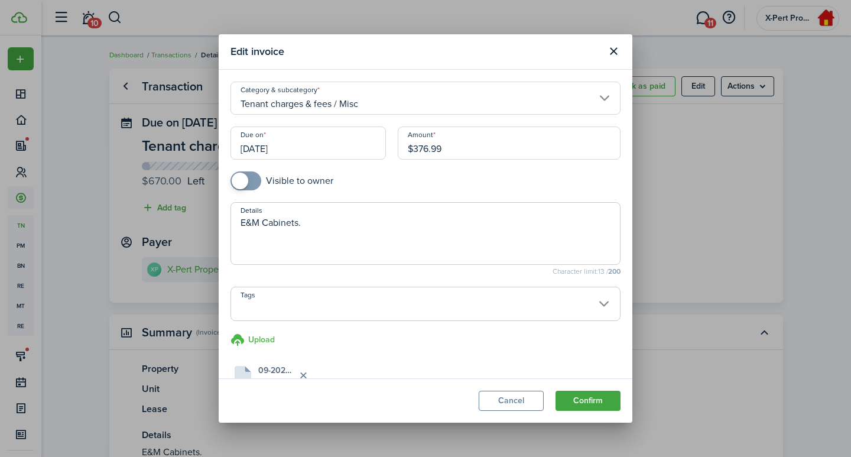
click at [263, 343] on h3 "Upload" at bounding box center [261, 339] width 27 height 12
click at [230, 333] on input "Upload store documents and templates Choose file" at bounding box center [230, 333] width 0 height 0
click at [246, 225] on textarea "E&M Cabinets." at bounding box center [425, 237] width 389 height 43
click at [303, 224] on textarea "E&M Cabinets." at bounding box center [425, 237] width 389 height 43
click at [549, 225] on textarea "E&M Cabinets ($670) less XPERT printer ink & paper expenses ($36.68+" at bounding box center [425, 237] width 389 height 43
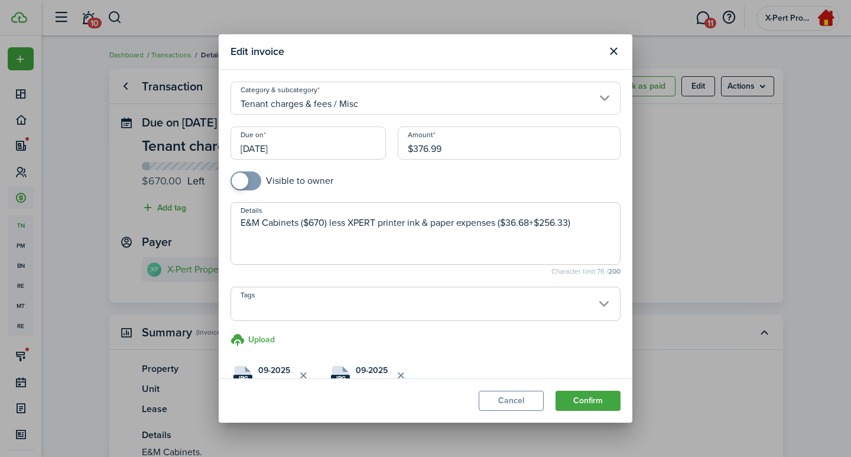
type textarea "E&M Cabinets ($670) less XPERT printer ink & paper expenses ($36.68+$256.33)"
click at [576, 402] on button "Confirm" at bounding box center [587, 401] width 65 height 20
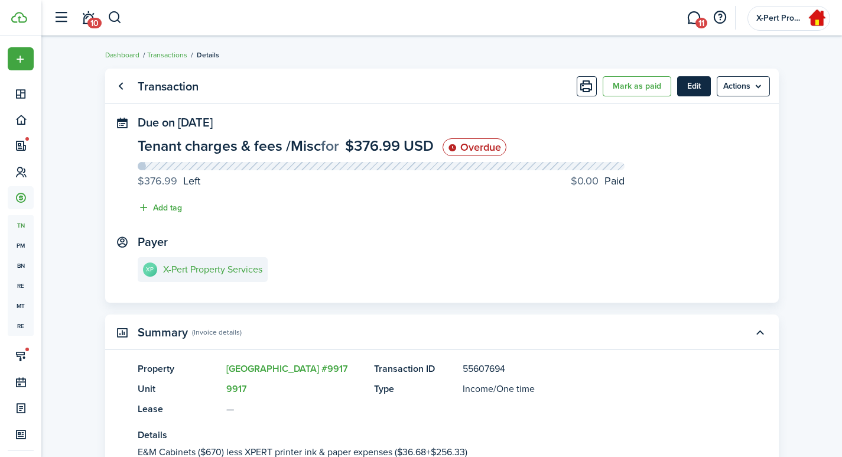
click at [705, 87] on button "Edit" at bounding box center [694, 86] width 34 height 20
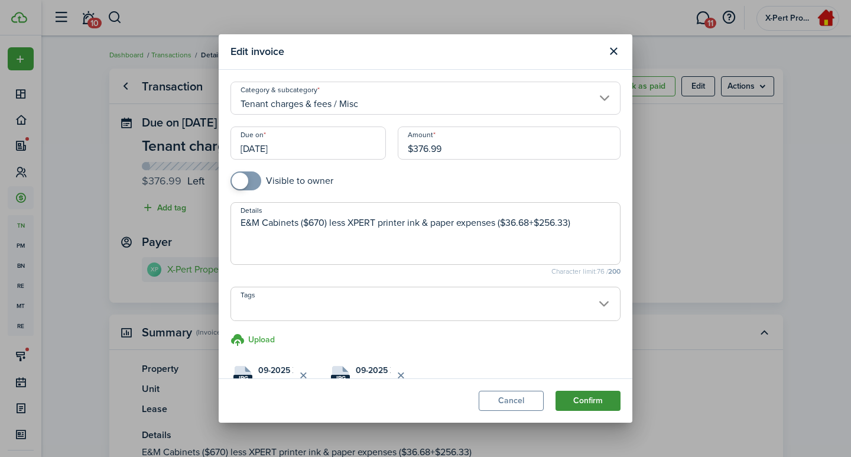
click at [588, 405] on button "Confirm" at bounding box center [587, 401] width 65 height 20
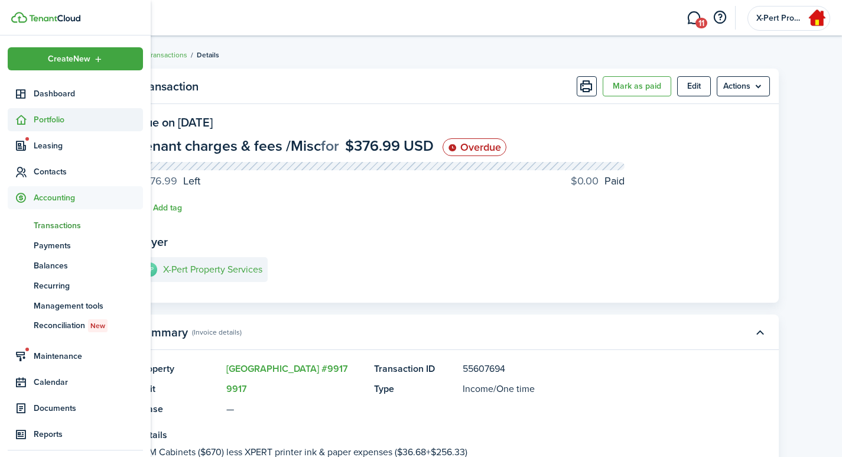
click at [27, 118] on icon at bounding box center [21, 120] width 12 height 12
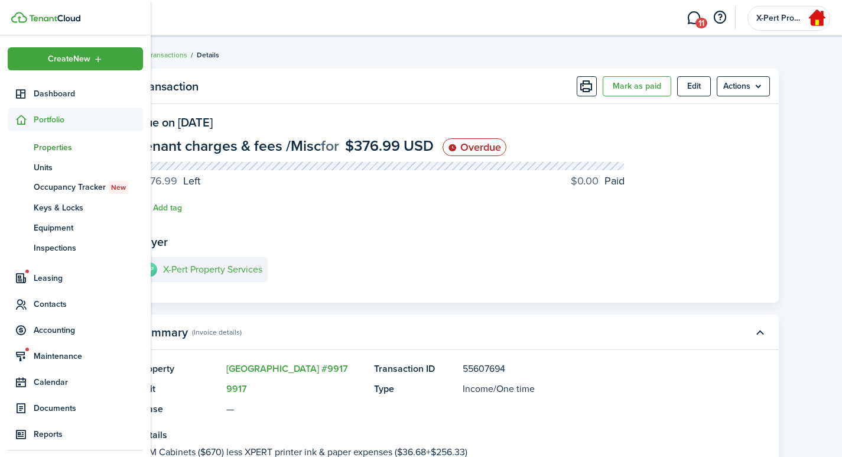
click at [44, 144] on span "Properties" at bounding box center [88, 147] width 109 height 12
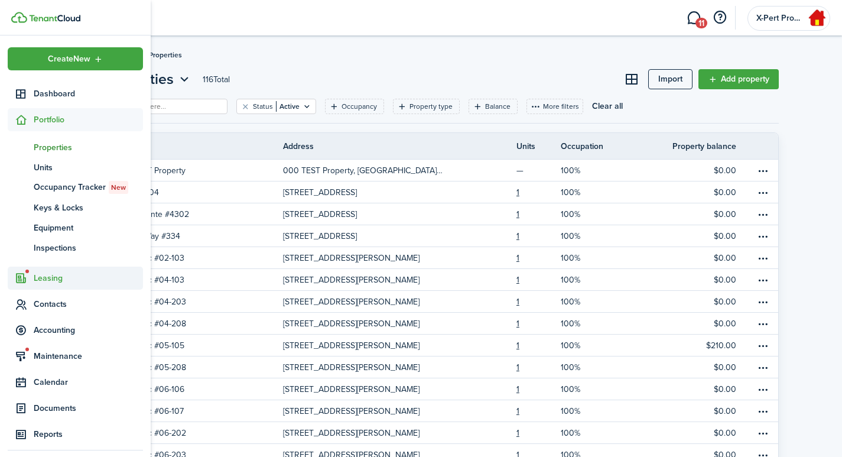
click at [51, 278] on span "Leasing" at bounding box center [88, 278] width 109 height 12
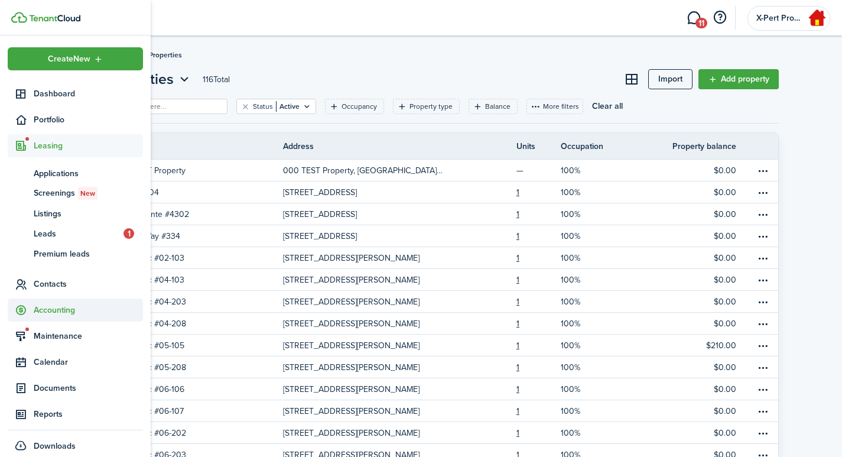
click at [46, 311] on span "Accounting" at bounding box center [88, 310] width 109 height 12
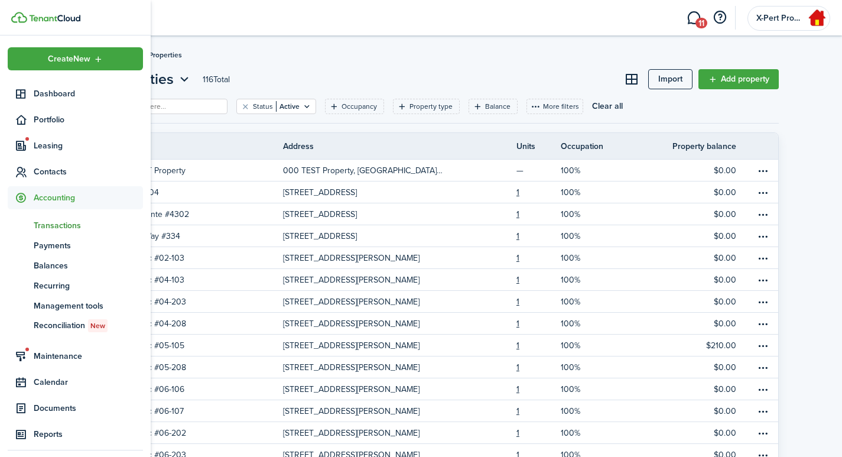
click at [47, 219] on span "Transactions" at bounding box center [88, 225] width 109 height 12
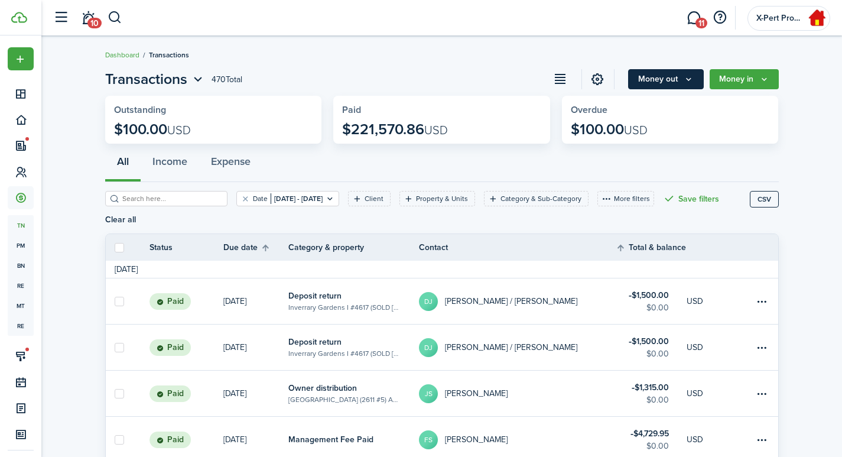
click at [666, 77] on button "Money out" at bounding box center [666, 79] width 76 height 20
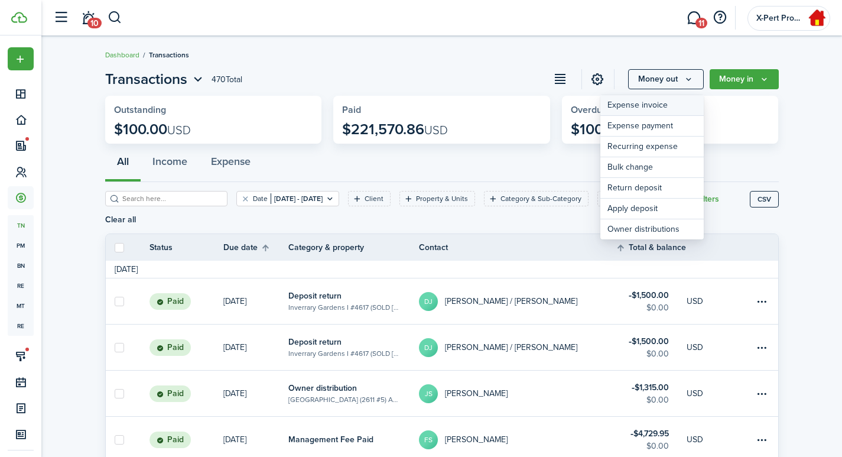
click at [639, 104] on link "Expense invoice" at bounding box center [651, 105] width 103 height 21
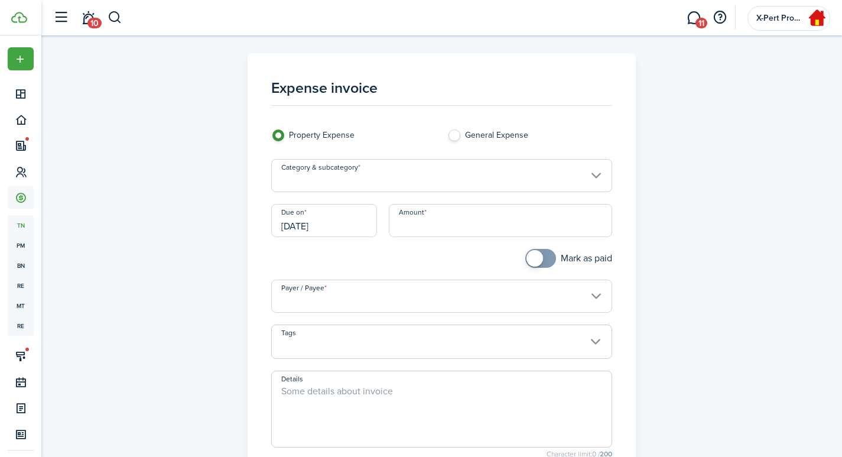
click at [448, 134] on label "General Expense" at bounding box center [529, 138] width 164 height 18
radio input "false"
radio input "true"
click at [360, 178] on input "General Expense" at bounding box center [441, 175] width 341 height 33
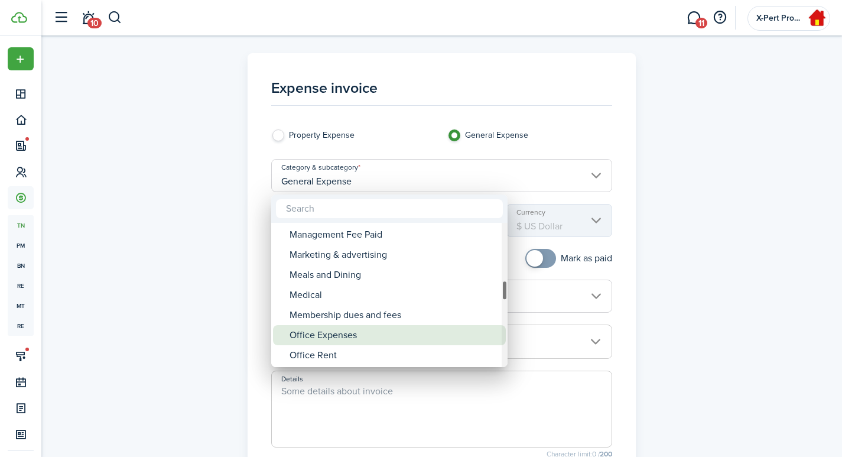
click at [339, 332] on div "Office Expenses" at bounding box center [394, 335] width 209 height 20
type input "General Expense / Office Expenses"
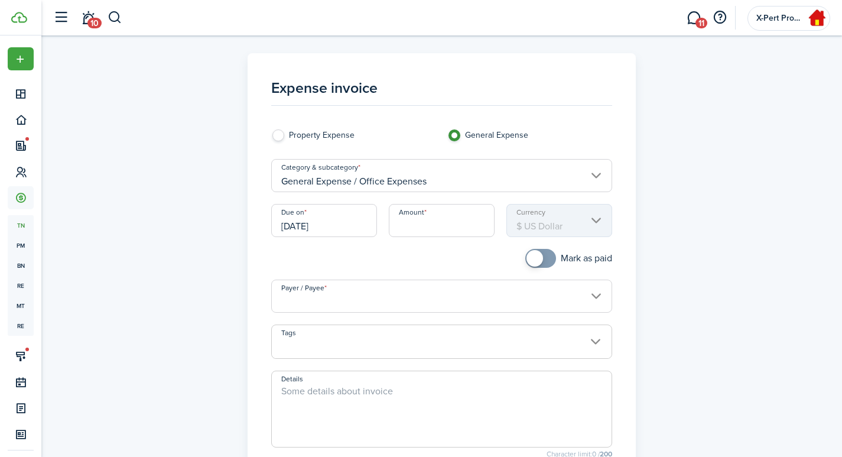
click at [411, 225] on input "Amount" at bounding box center [442, 220] width 106 height 33
type input "$36.68"
checkbox input "true"
click at [529, 261] on span at bounding box center [535, 258] width 17 height 17
click at [376, 301] on input "Payer / Payee" at bounding box center [441, 296] width 341 height 33
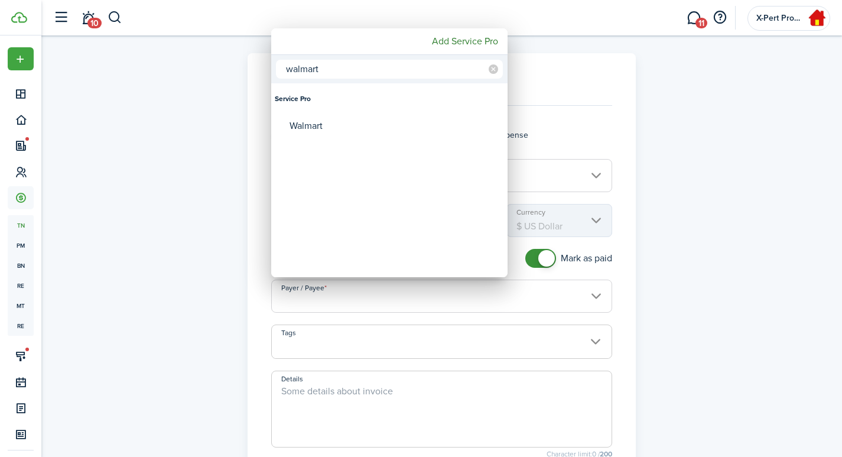
type input "walmart"
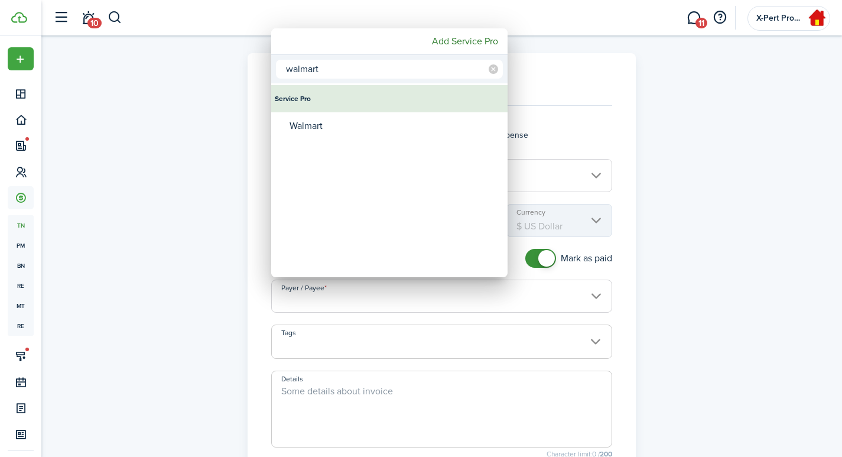
type input "Walmart"
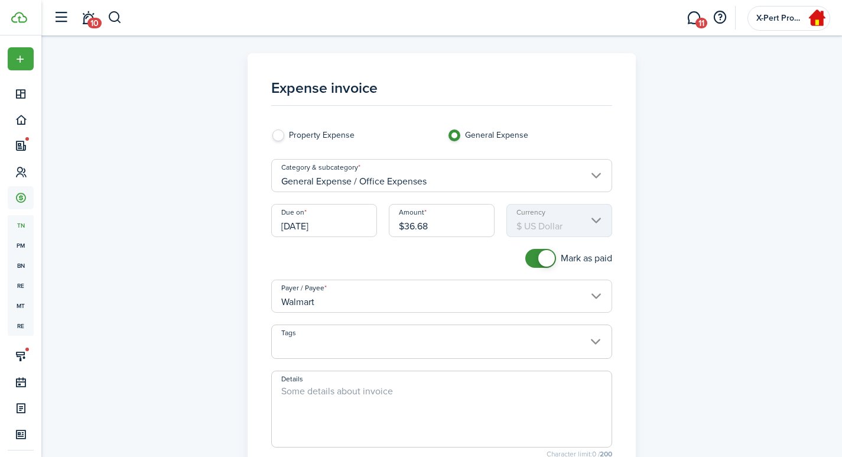
click at [310, 397] on textarea "Details" at bounding box center [442, 412] width 340 height 57
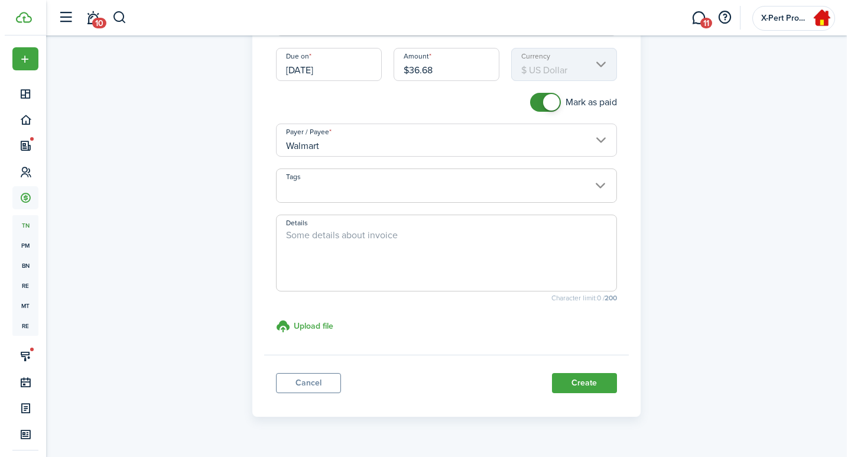
scroll to position [184, 0]
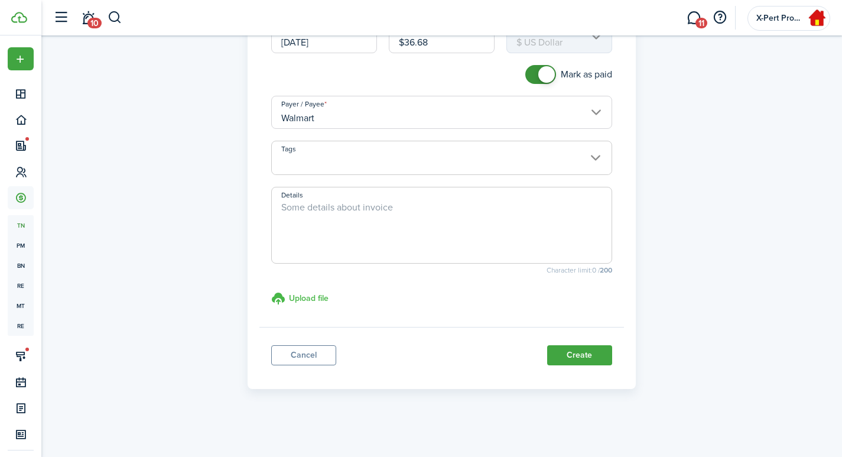
click at [306, 297] on h3 "Upload file" at bounding box center [309, 298] width 40 height 12
click at [271, 291] on input "Upload file store documents and templates Choose file" at bounding box center [271, 291] width 0 height 0
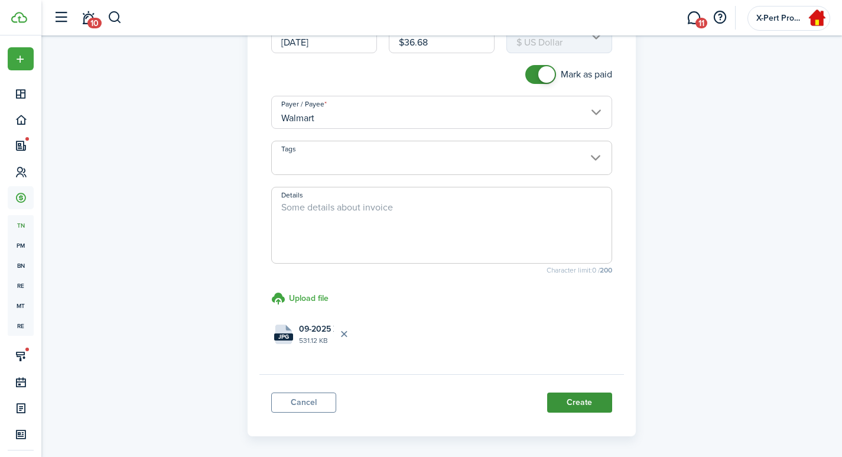
click at [562, 402] on button "Create" at bounding box center [579, 402] width 65 height 20
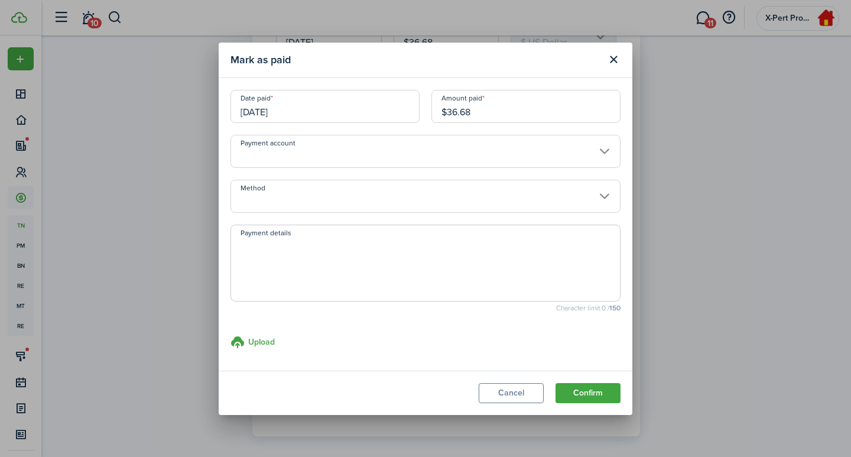
click at [301, 151] on input "Payment account" at bounding box center [425, 151] width 390 height 33
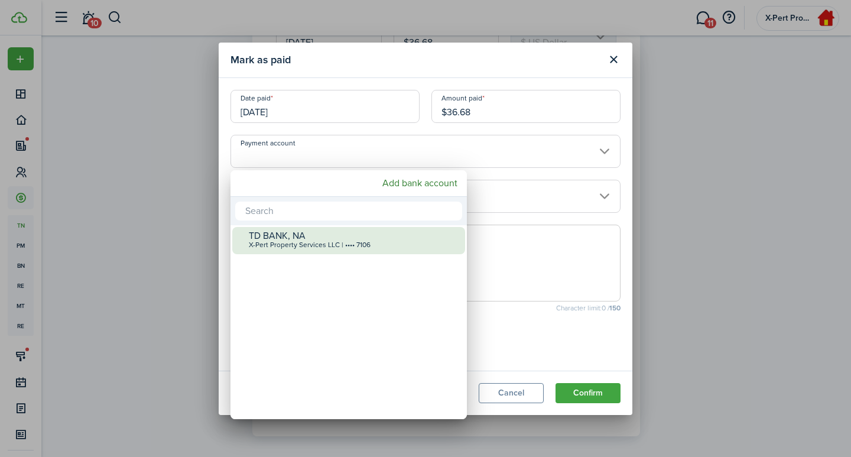
click at [272, 241] on div "X-Pert Property Services LLC | •••• 7106" at bounding box center [353, 245] width 209 height 8
type input "•••• •••• •••• 7106"
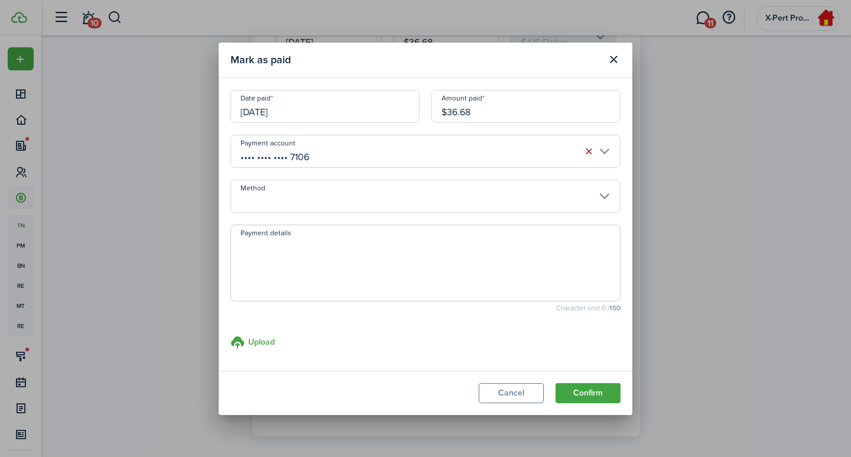
click at [275, 191] on input "Method" at bounding box center [425, 196] width 390 height 33
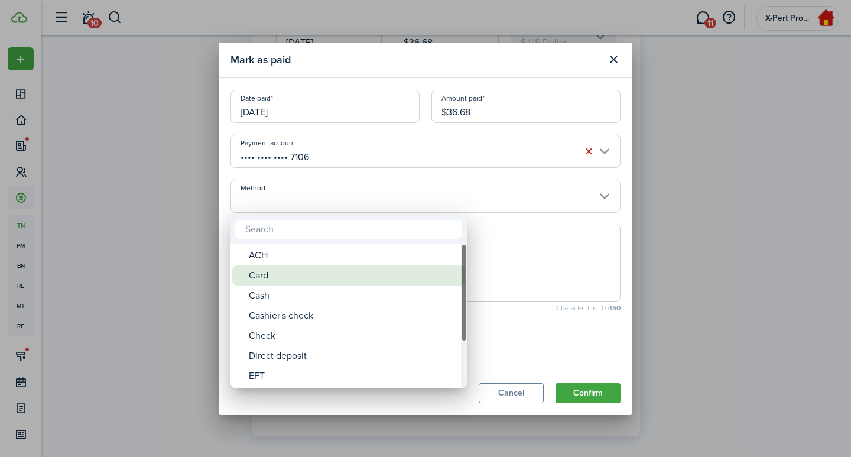
click at [282, 275] on div "Card" at bounding box center [353, 275] width 209 height 20
type input "Card"
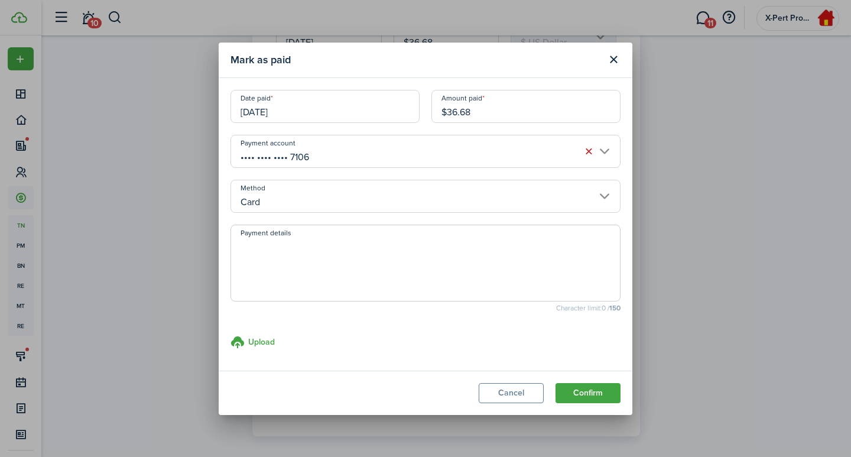
click at [280, 263] on textarea "Payment details" at bounding box center [425, 266] width 389 height 57
type textarea "TD CC."
click at [563, 402] on button "Confirm" at bounding box center [587, 393] width 65 height 20
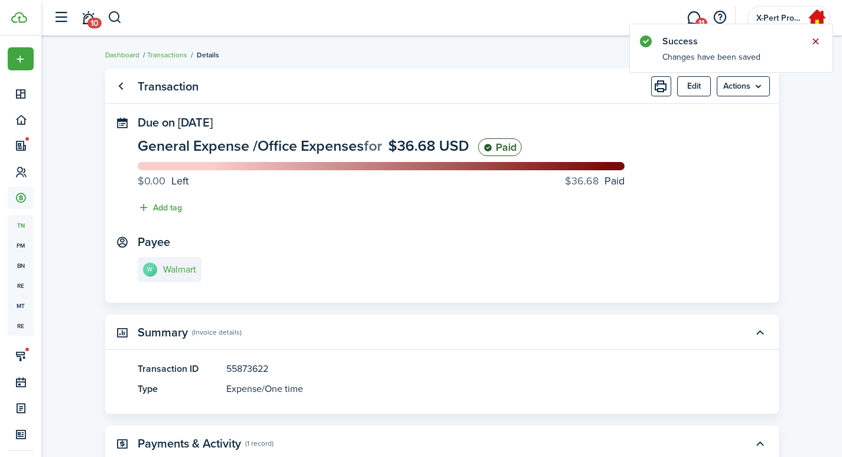
click at [816, 41] on button "Close notify" at bounding box center [815, 41] width 17 height 17
drag, startPoint x: 422, startPoint y: 204, endPoint x: 424, endPoint y: 199, distance: 6.4
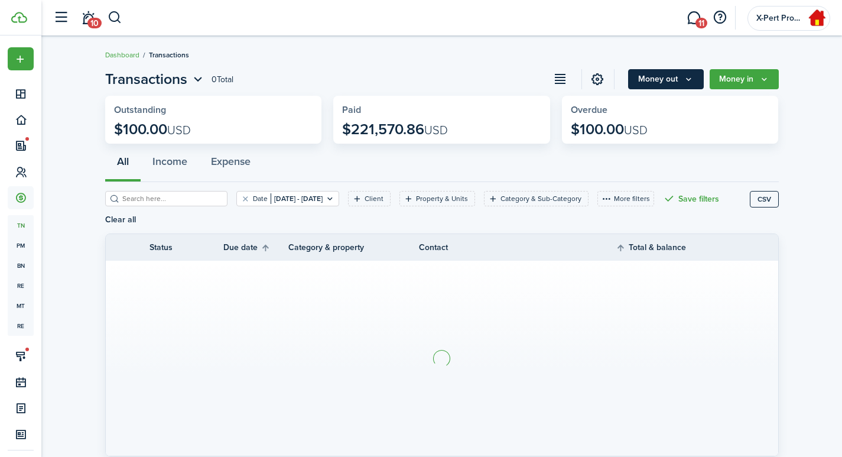
click at [657, 77] on button "Money out" at bounding box center [666, 79] width 76 height 20
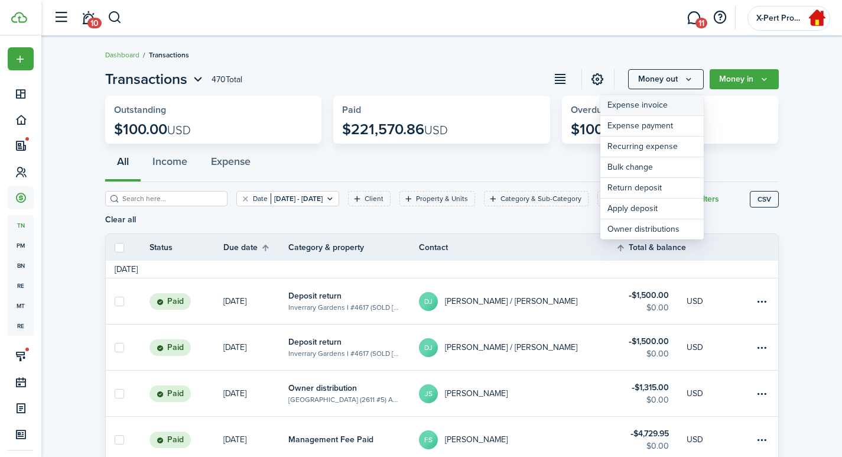
click at [627, 105] on link "Expense invoice" at bounding box center [651, 105] width 103 height 21
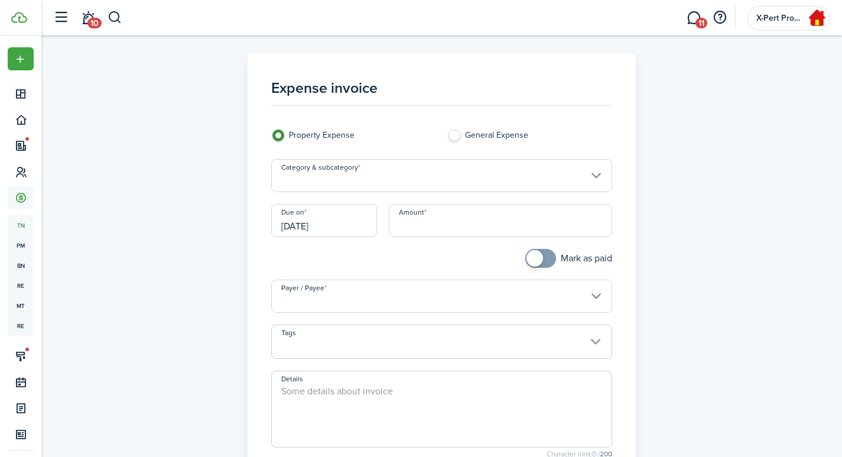
click at [459, 135] on label "General Expense" at bounding box center [529, 138] width 164 height 18
radio input "false"
radio input "true"
click at [388, 181] on input "General Expense" at bounding box center [441, 175] width 341 height 33
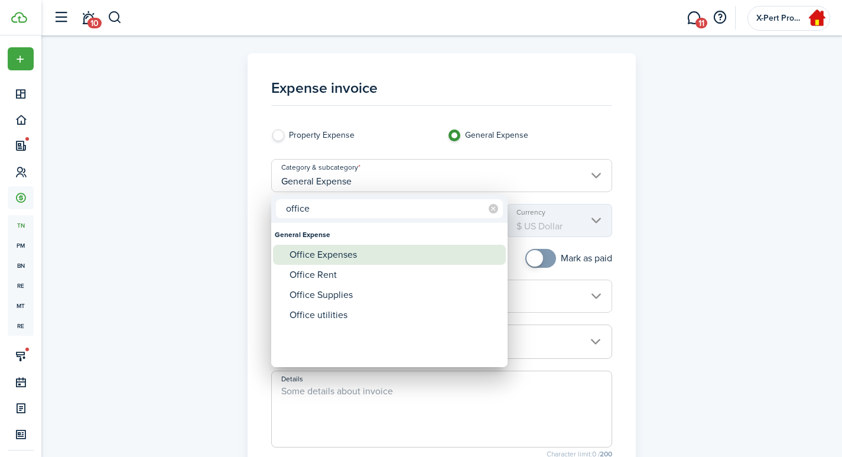
type input "office"
click at [321, 259] on div "Office Expenses" at bounding box center [394, 255] width 209 height 20
type input "General Expense / Office Expenses"
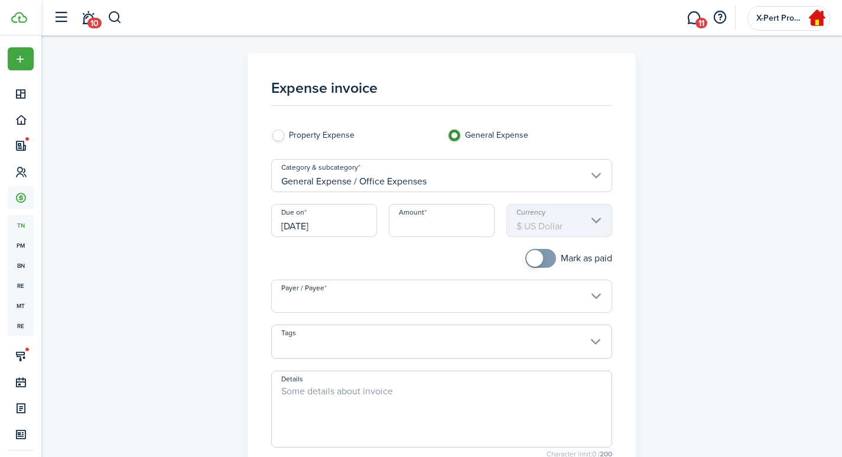
click at [431, 220] on input "Amount" at bounding box center [442, 220] width 106 height 33
click at [411, 222] on input "Amount" at bounding box center [442, 220] width 106 height 33
type input "$256.33"
checkbox input "true"
click at [530, 258] on span at bounding box center [535, 258] width 17 height 17
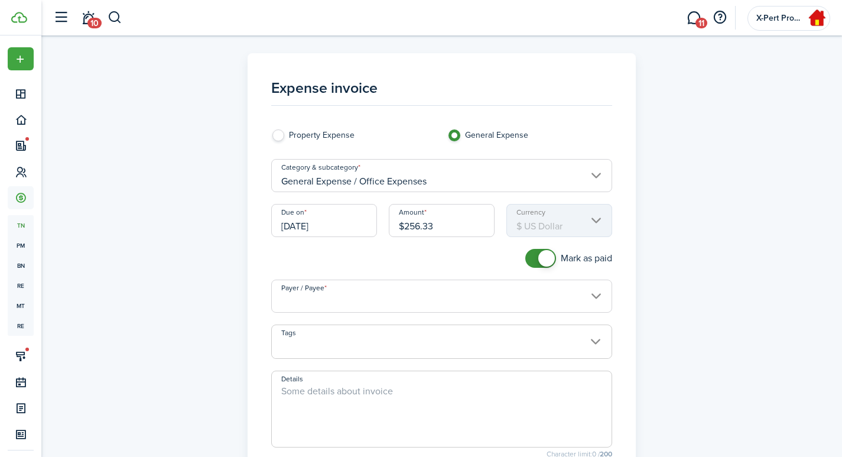
click at [327, 303] on input "Payer / Payee" at bounding box center [441, 296] width 341 height 33
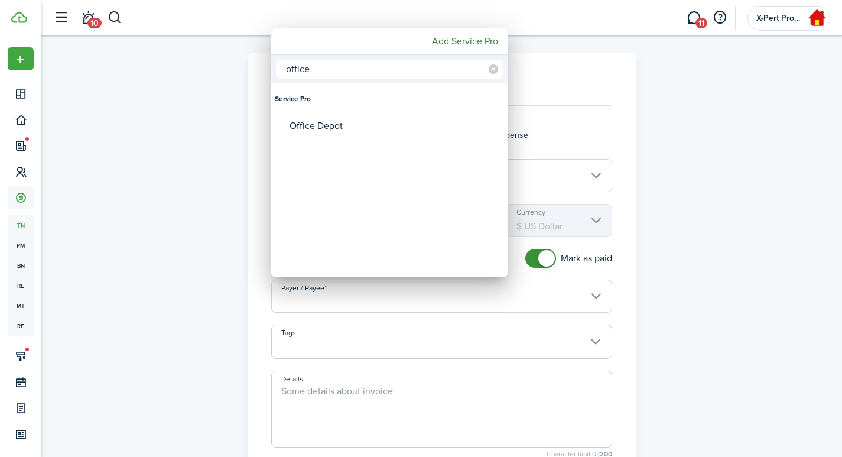
type input "office"
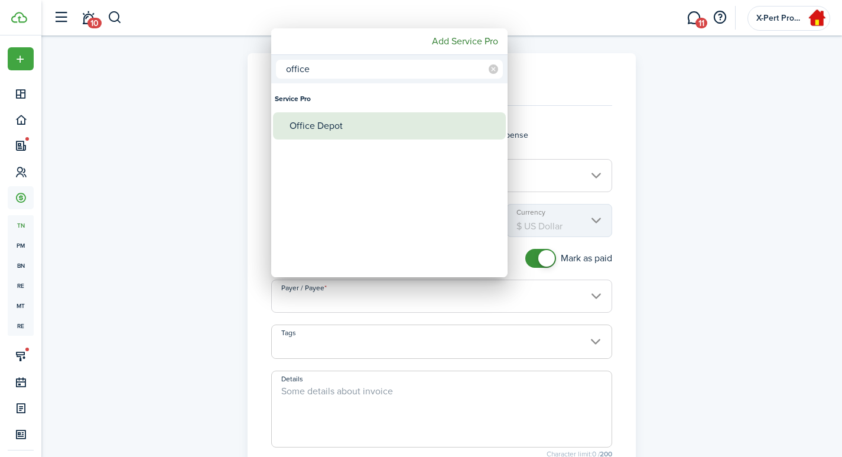
type input "Office Depot"
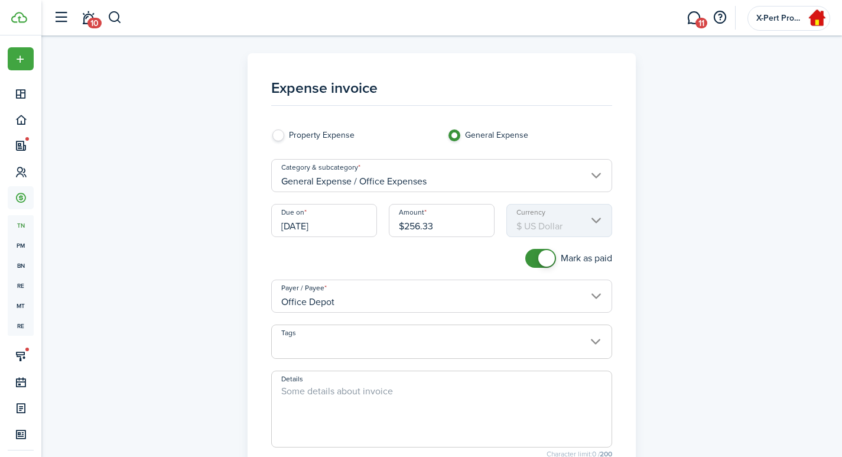
scroll to position [184, 0]
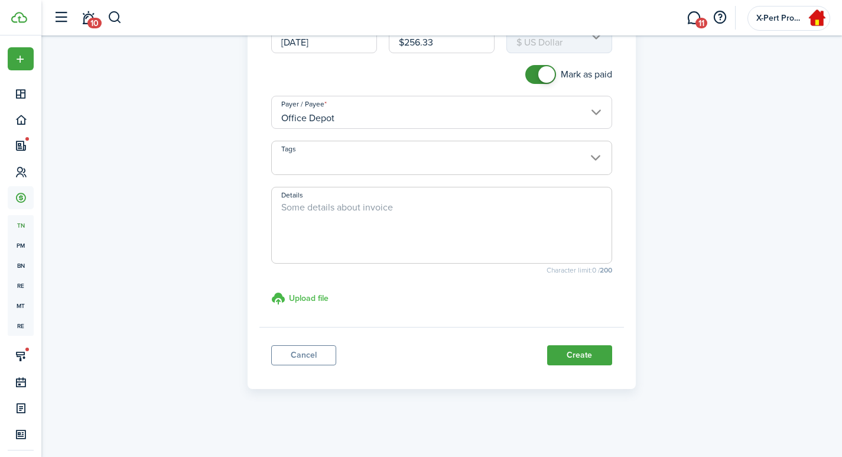
click at [300, 300] on h3 "Upload file" at bounding box center [309, 298] width 40 height 12
click at [271, 291] on input "Upload file store documents and templates Choose file" at bounding box center [271, 291] width 0 height 0
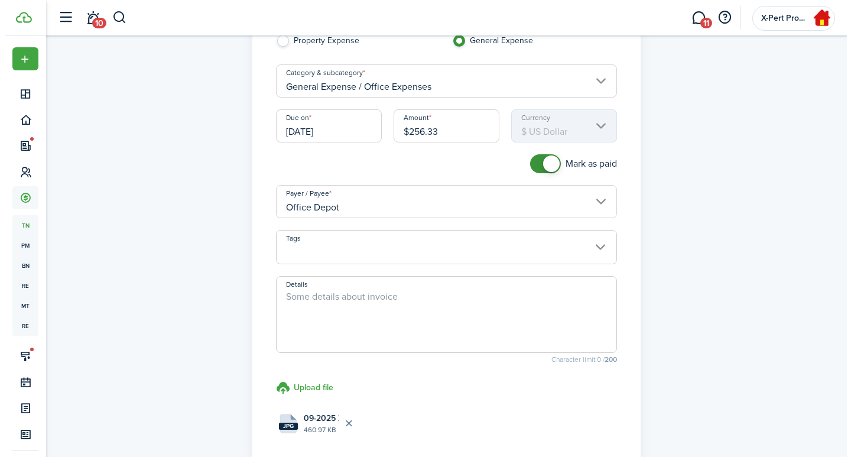
scroll to position [197, 0]
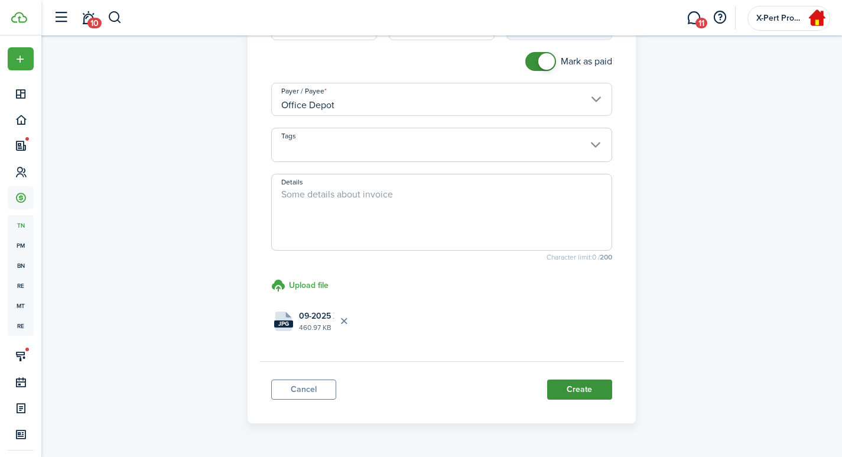
click at [600, 388] on button "Create" at bounding box center [579, 389] width 65 height 20
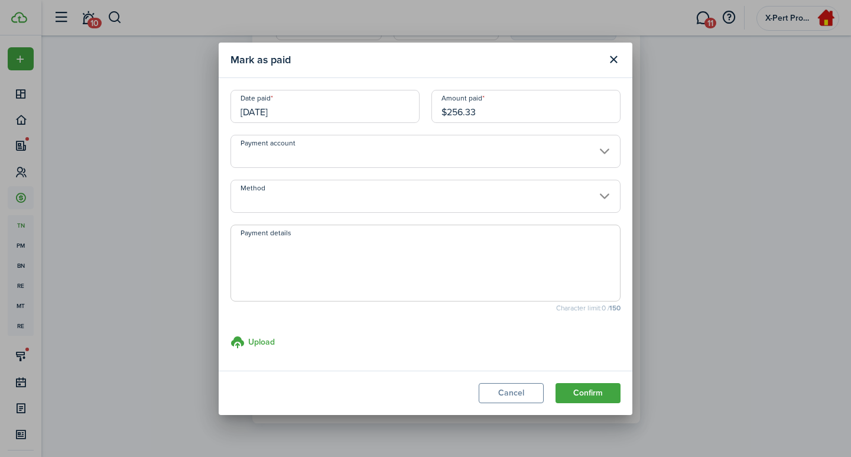
click at [340, 165] on input "Payment account" at bounding box center [425, 151] width 390 height 33
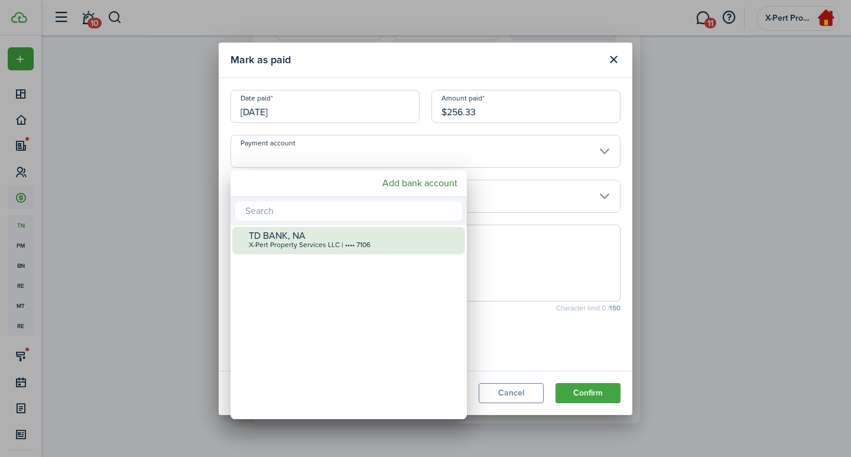
click at [288, 242] on div "X-Pert Property Services LLC | •••• 7106" at bounding box center [353, 245] width 209 height 8
type input "•••• •••• •••• 7106"
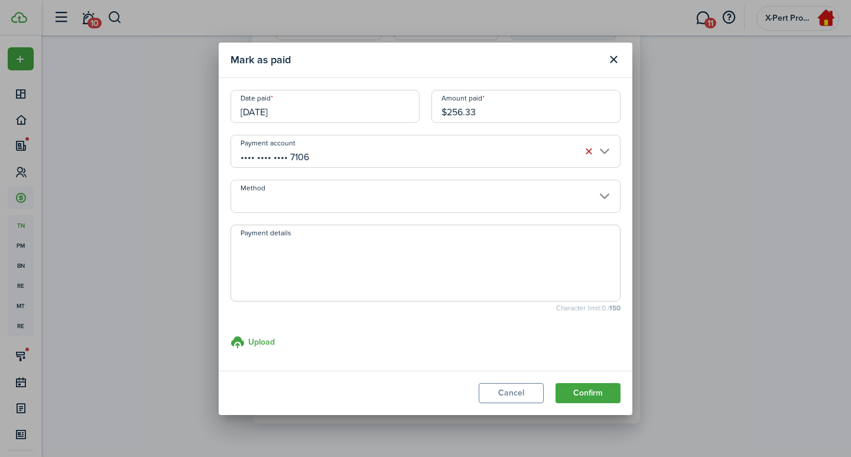
click at [272, 199] on input "Method" at bounding box center [425, 196] width 390 height 33
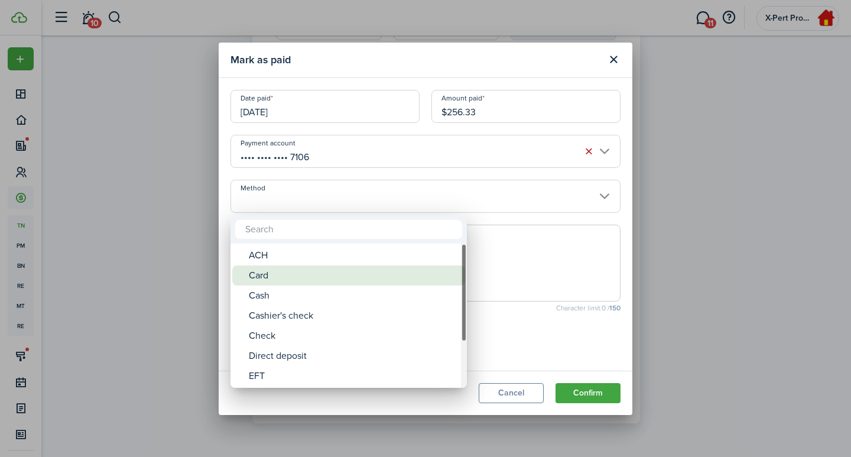
click at [270, 277] on div "Card" at bounding box center [353, 275] width 209 height 20
type input "Card"
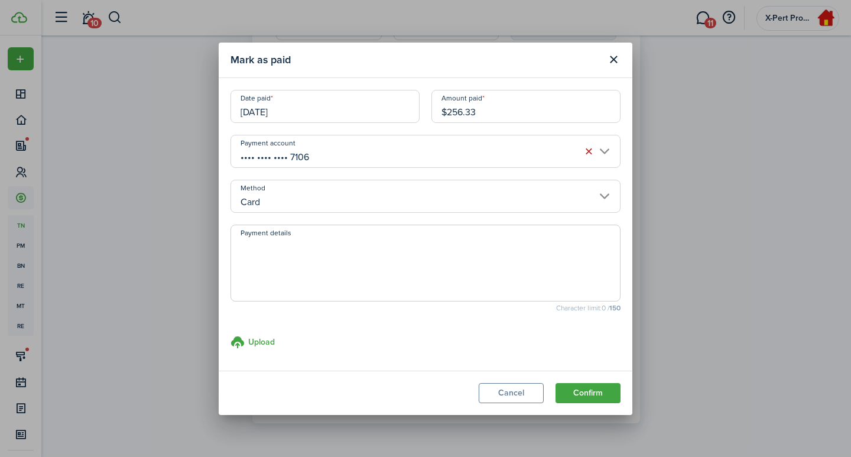
click at [274, 251] on textarea "Payment details" at bounding box center [425, 266] width 389 height 57
type textarea "TD CC."
click at [587, 397] on button "Confirm" at bounding box center [587, 393] width 65 height 20
